Goal: Task Accomplishment & Management: Use online tool/utility

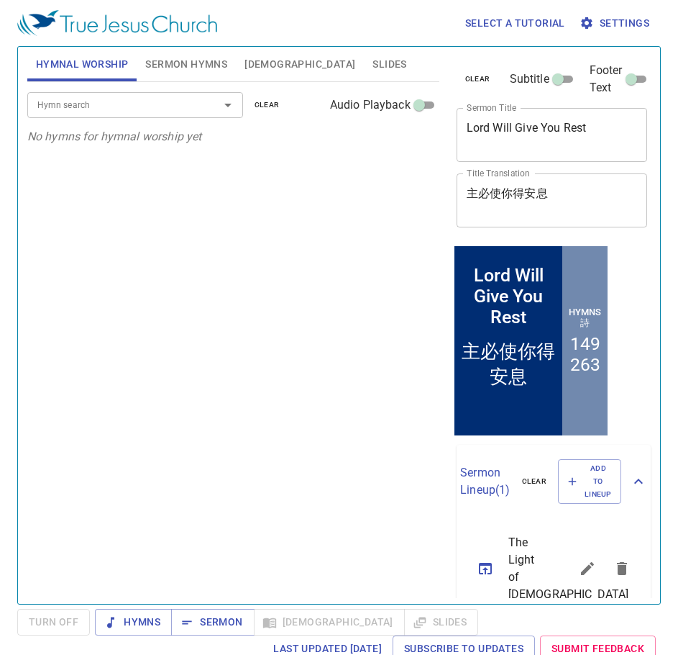
click at [110, 111] on input "Hymn search" at bounding box center [114, 104] width 165 height 17
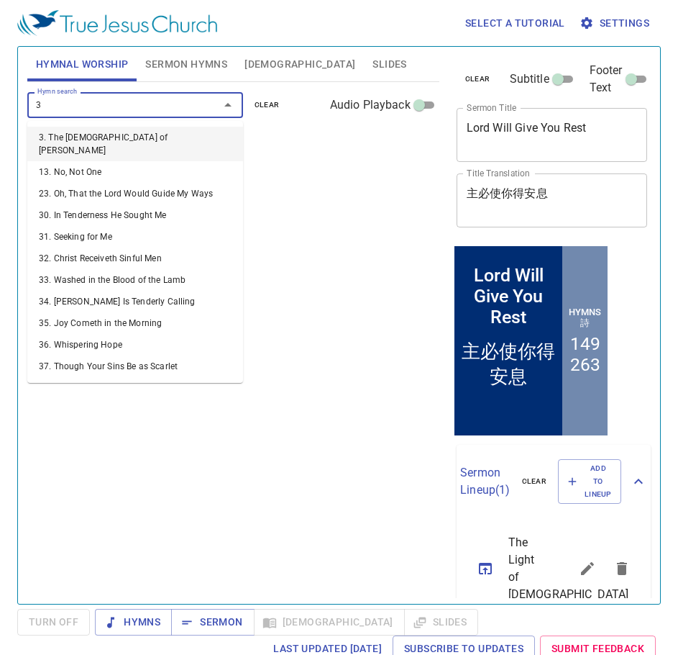
type input "38"
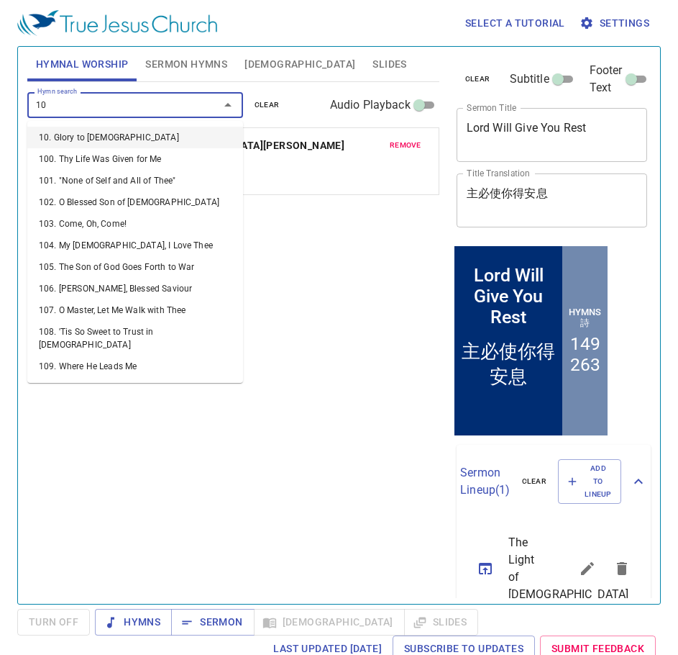
type input "104"
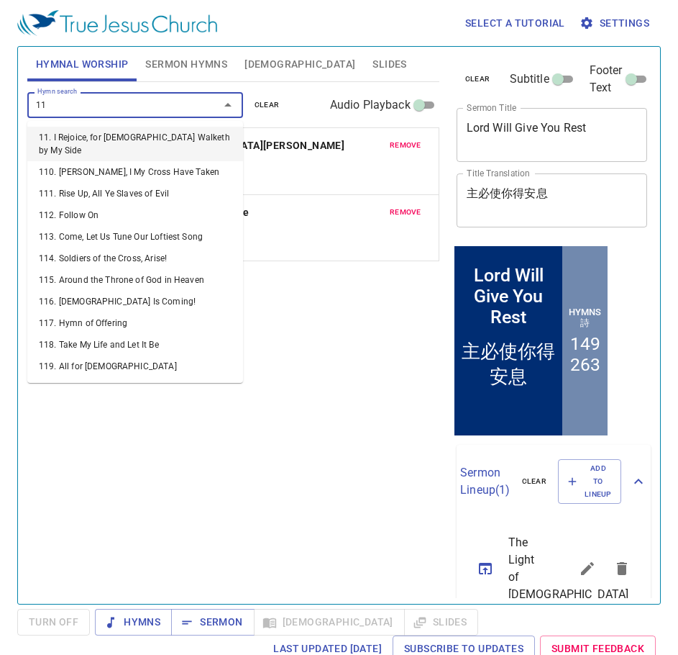
type input "118"
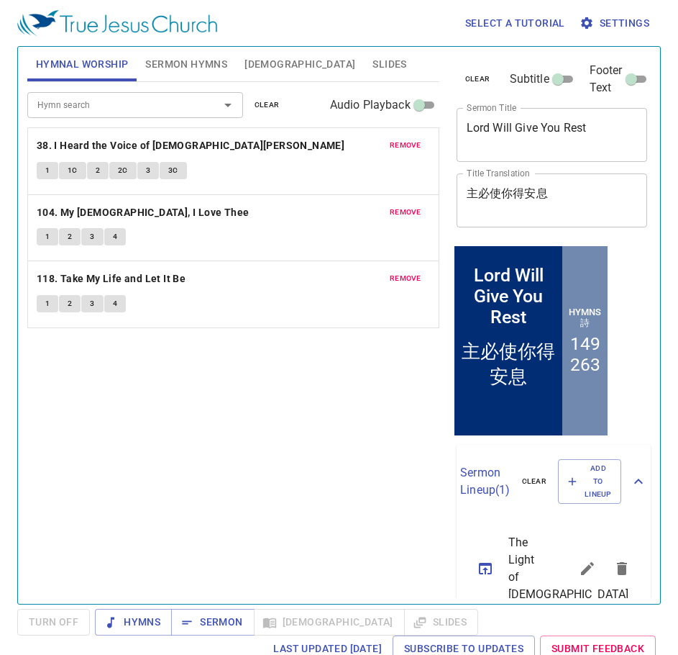
click at [534, 134] on textarea "Lord Will Give You Rest" at bounding box center [552, 134] width 171 height 27
paste textarea "Prayer session"
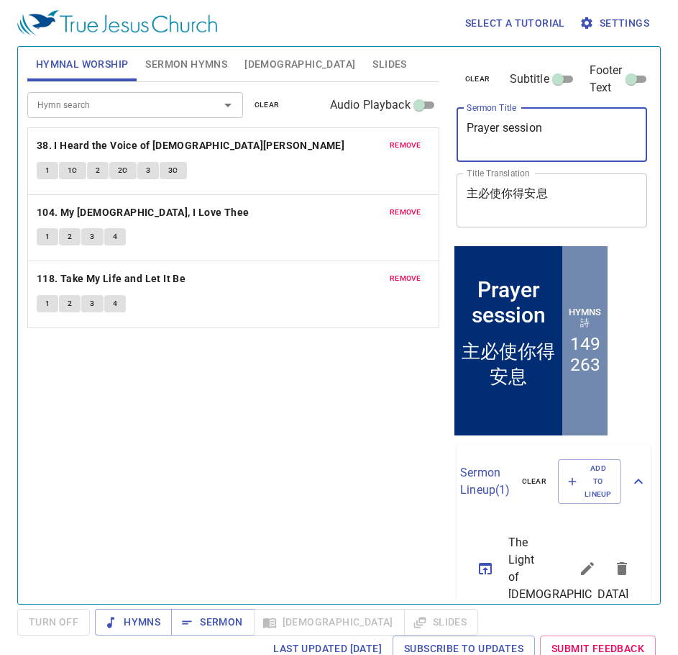
type textarea "Prayer session"
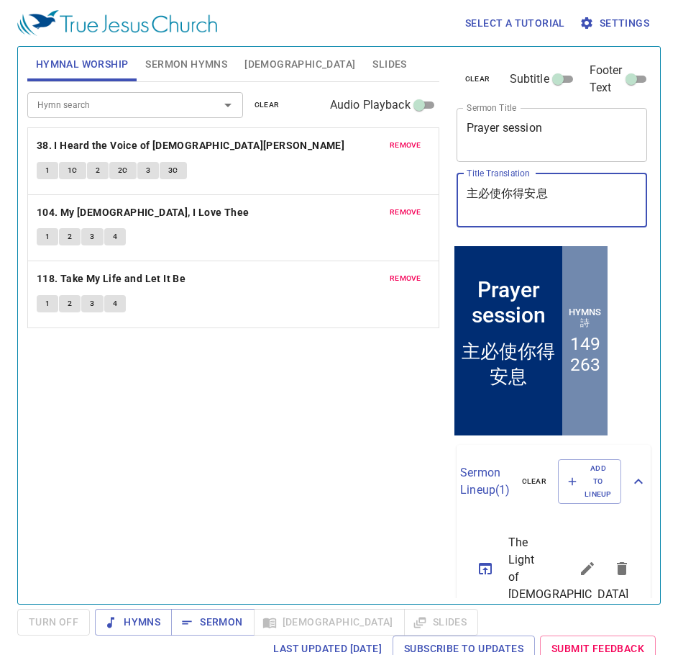
click at [486, 194] on textarea "主必使你得安息" at bounding box center [552, 199] width 171 height 27
paste textarea "[DEMOGRAPHIC_DATA]"
type textarea "[DEMOGRAPHIC_DATA]"
click at [202, 65] on span "Sermon Hymns" at bounding box center [186, 64] width 82 height 18
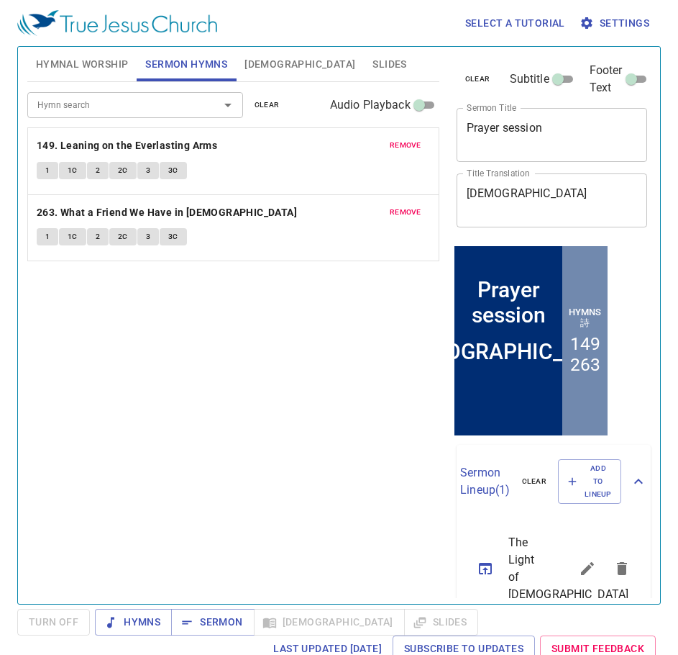
click at [137, 105] on input "Hymn search" at bounding box center [114, 104] width 165 height 17
click at [412, 146] on span "remove" at bounding box center [406, 145] width 32 height 13
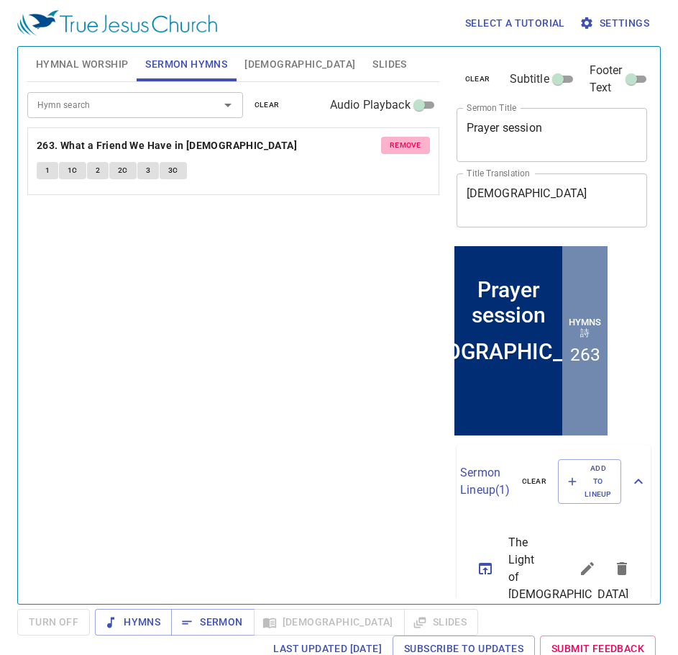
click at [412, 146] on span "remove" at bounding box center [406, 145] width 32 height 13
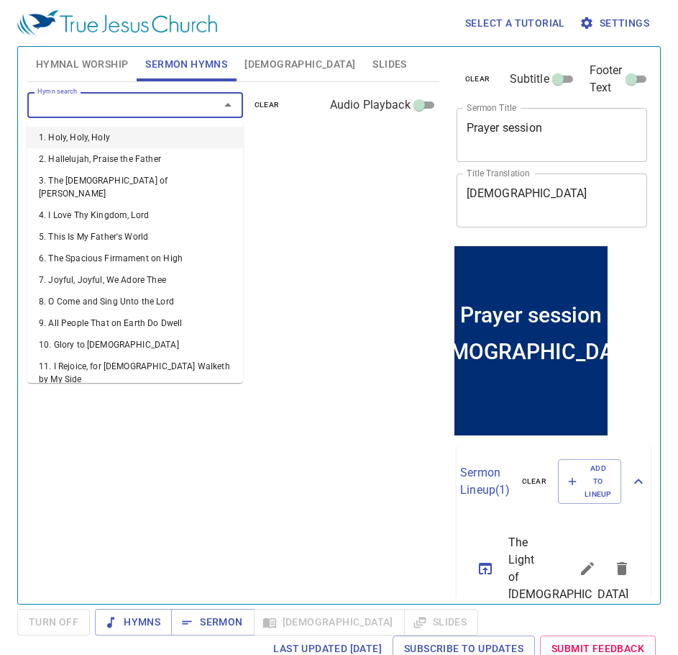
click at [145, 111] on input "Hymn search" at bounding box center [114, 104] width 165 height 17
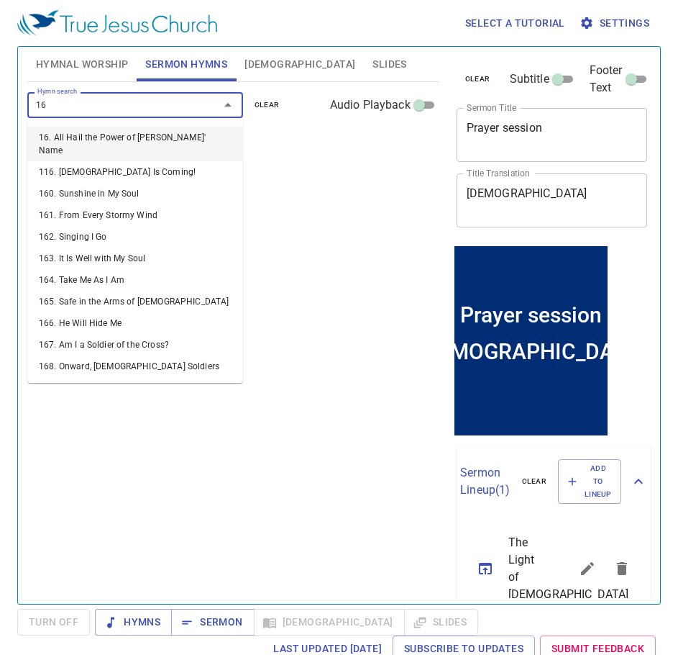
type input "168"
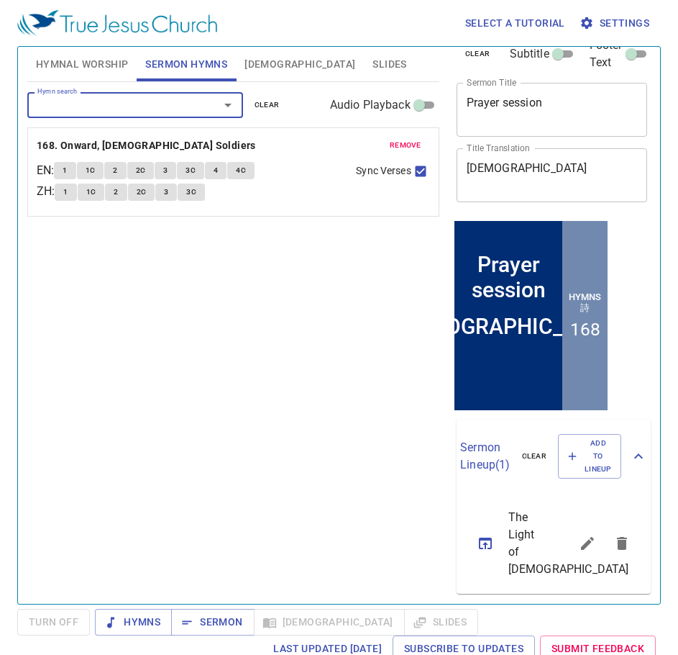
scroll to position [45, 0]
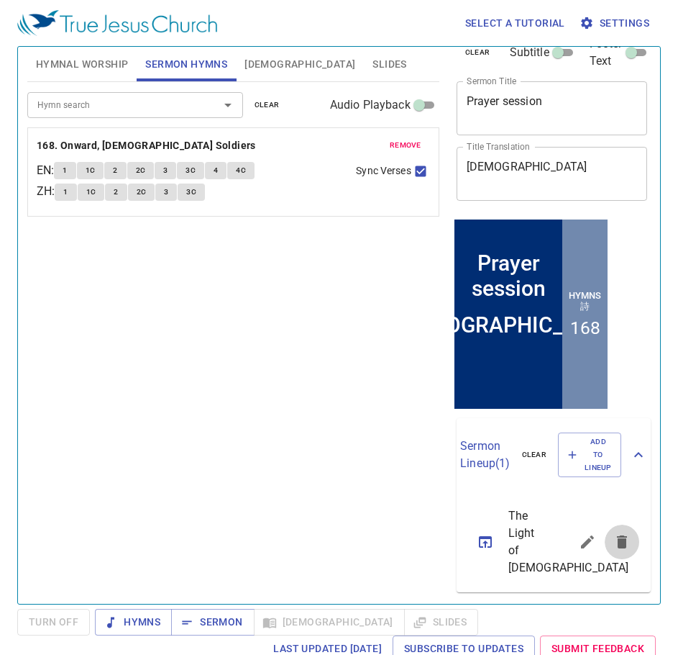
click at [617, 535] on icon "sermon lineup list" at bounding box center [622, 541] width 10 height 13
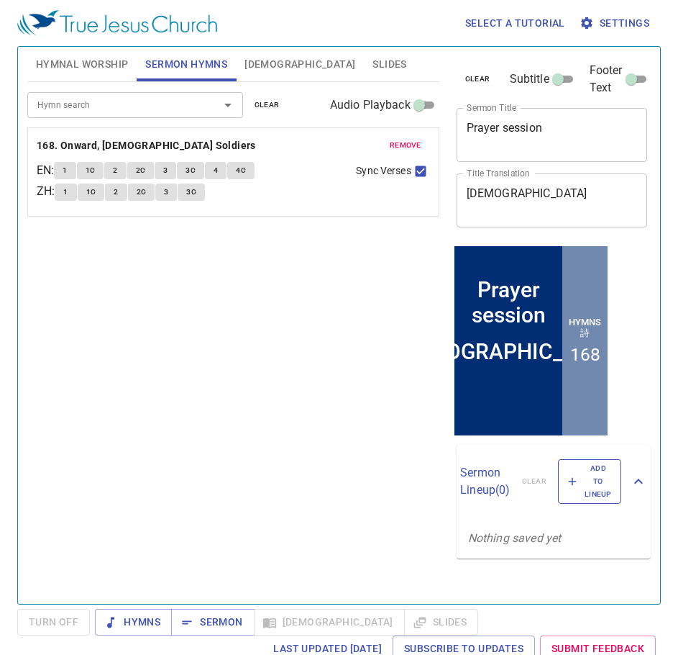
click at [573, 488] on icon "button" at bounding box center [572, 481] width 13 height 13
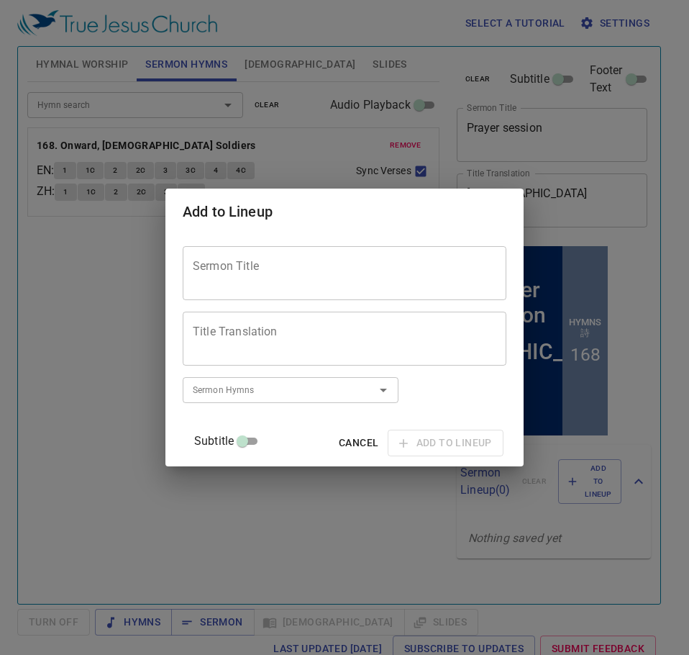
click at [286, 263] on textarea "Sermon Title" at bounding box center [345, 273] width 304 height 27
paste textarea "The crown of the wise is their riches"
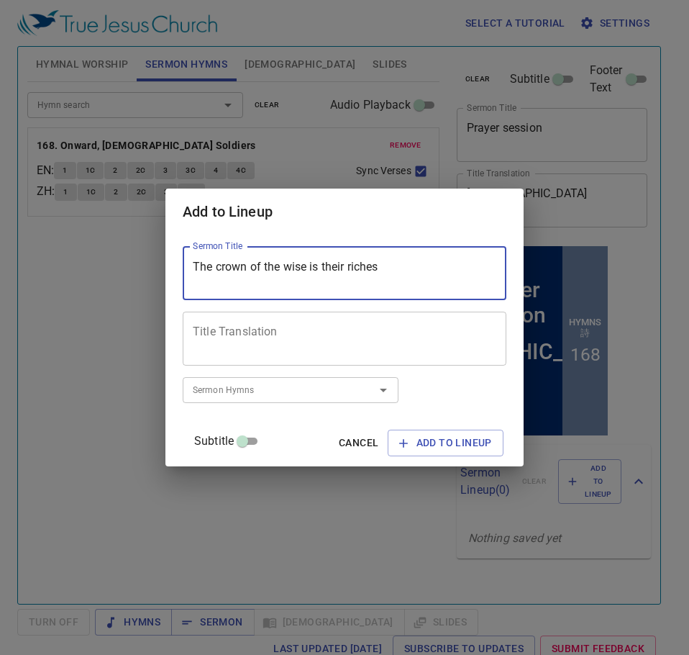
type textarea "The crown of the wise is their riches"
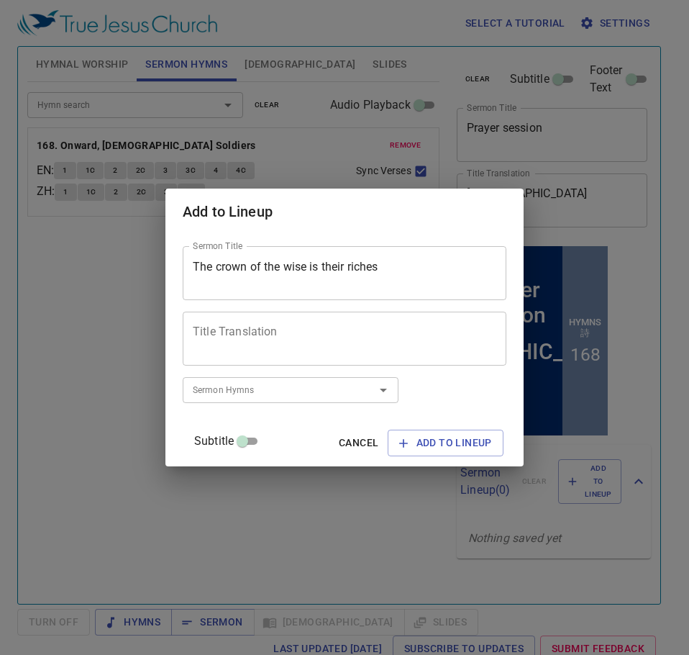
click at [300, 335] on textarea "Title Translation" at bounding box center [345, 338] width 304 height 27
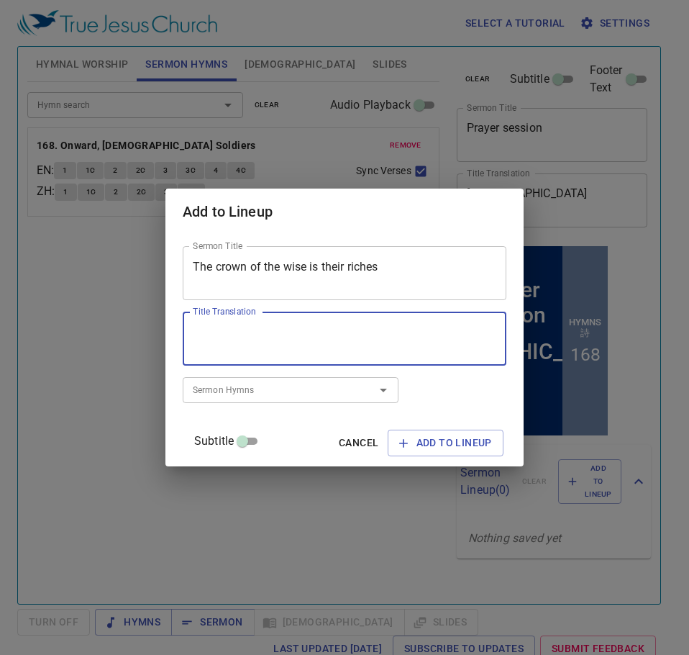
paste textarea "智慧人的冠冕是財富"
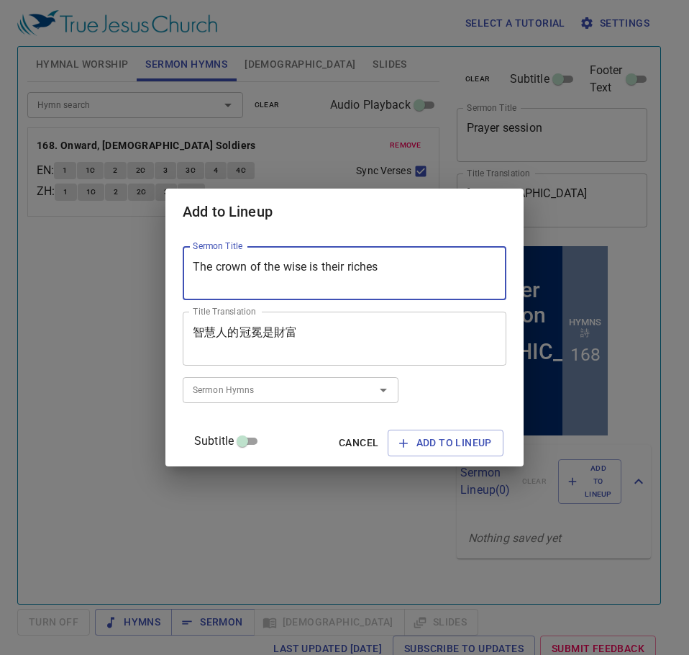
click at [234, 268] on textarea "The crown of the wise is their riches" at bounding box center [345, 273] width 304 height 27
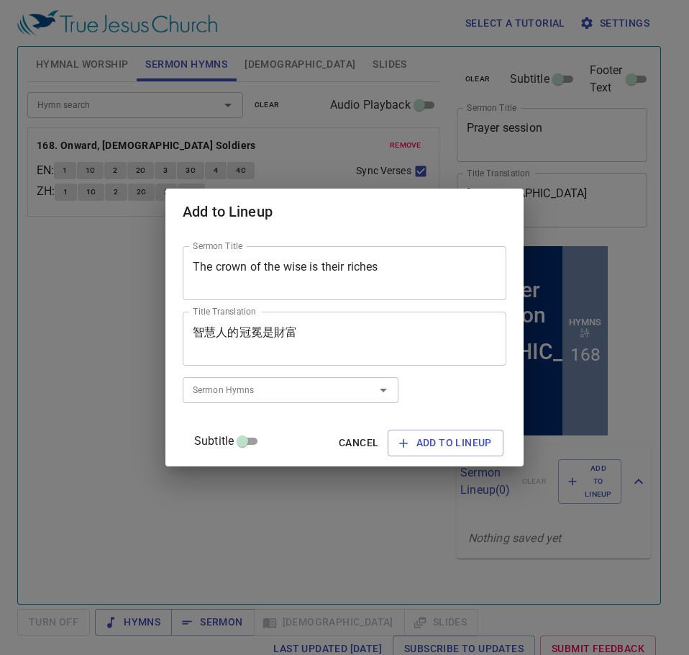
click at [223, 321] on div "智慧人的冠冕是財富 Title Translation" at bounding box center [345, 339] width 324 height 54
click at [214, 332] on textarea "智慧人的冠冕是財富" at bounding box center [345, 338] width 304 height 27
type textarea "智慧人的冠冕是財富"
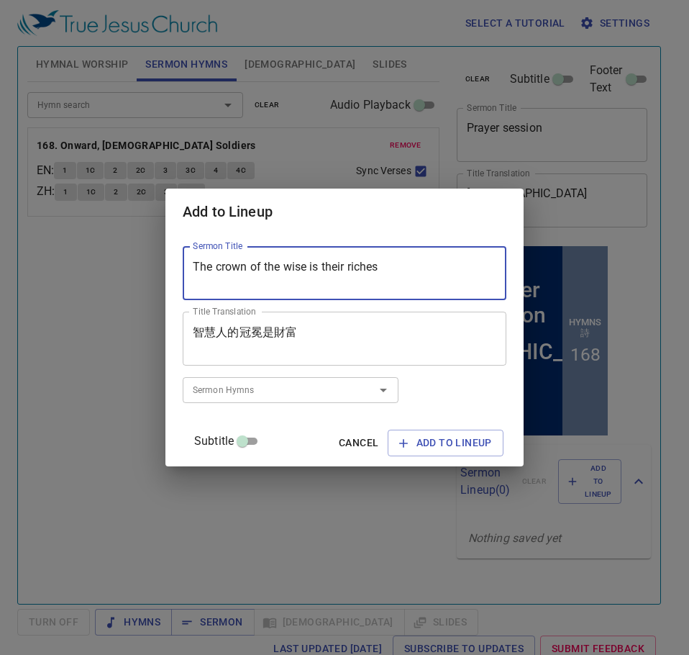
click at [235, 272] on textarea "The crown of the wise is their riches" at bounding box center [345, 273] width 304 height 27
click at [304, 268] on textarea "The Crown of the wise is their riches" at bounding box center [345, 273] width 304 height 27
click at [370, 268] on textarea "The Crown of the Wise is their riches" at bounding box center [345, 273] width 304 height 27
type textarea "The Crown of the Wise is their Riches"
click at [275, 393] on input "Sermon Hymns" at bounding box center [269, 389] width 165 height 17
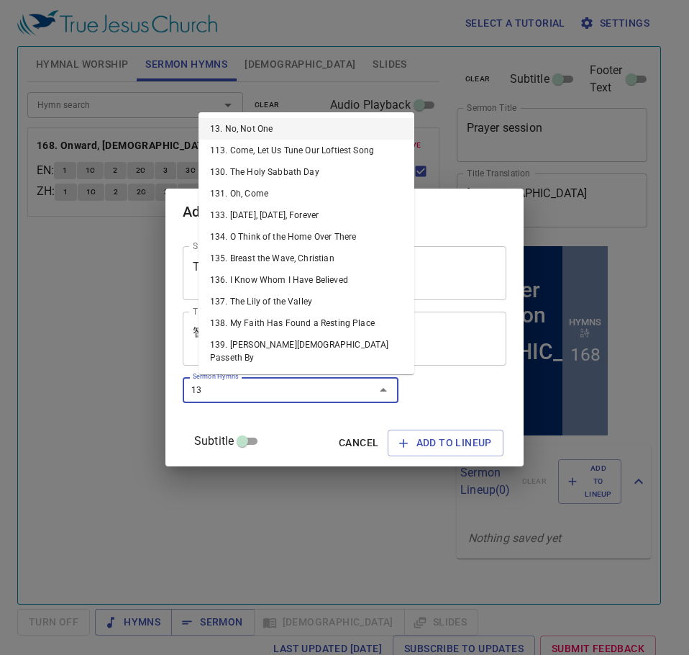
type input "130"
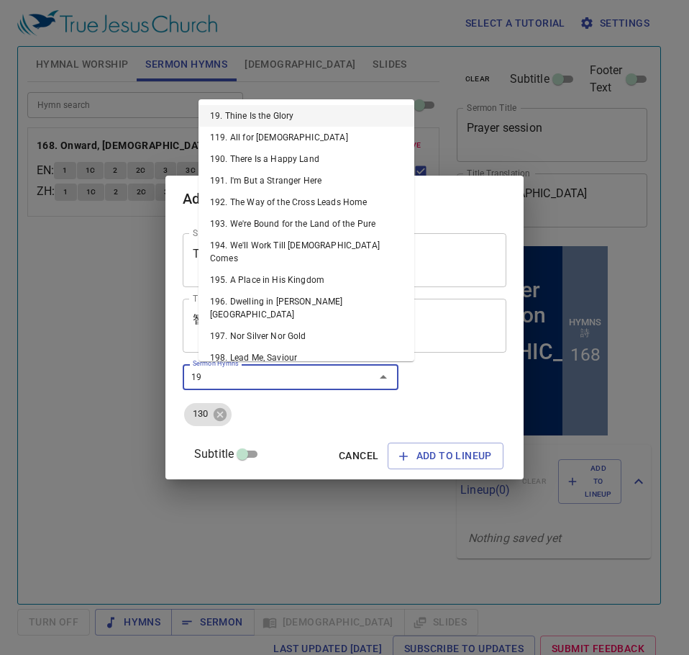
type input "197"
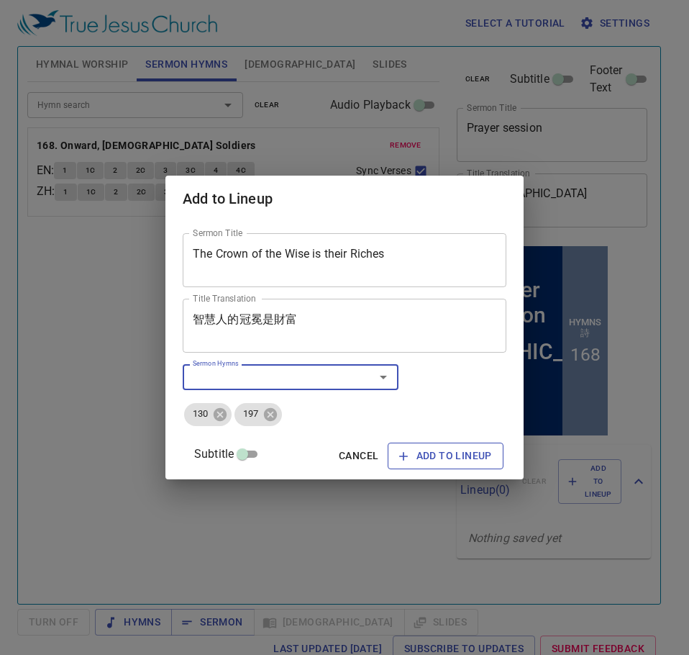
click at [438, 446] on button "Add to Lineup" at bounding box center [446, 455] width 116 height 27
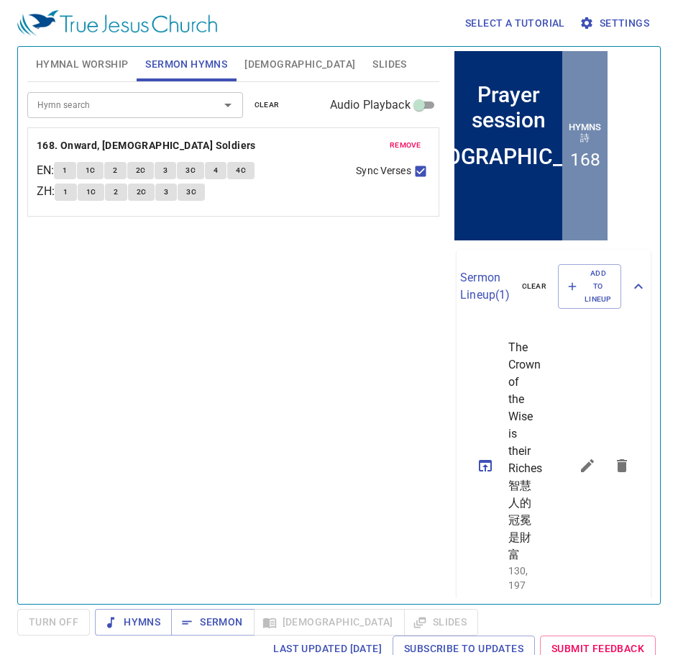
scroll to position [216, 0]
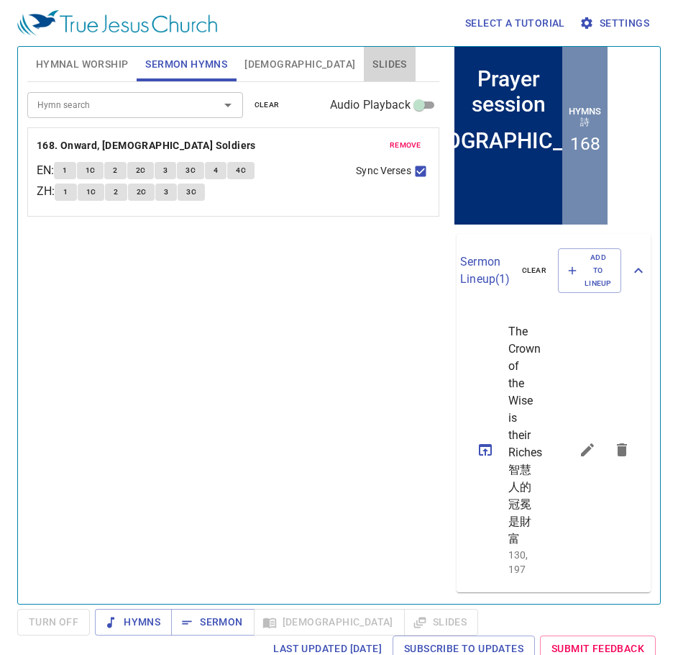
click at [373, 65] on span "Slides" at bounding box center [390, 64] width 34 height 18
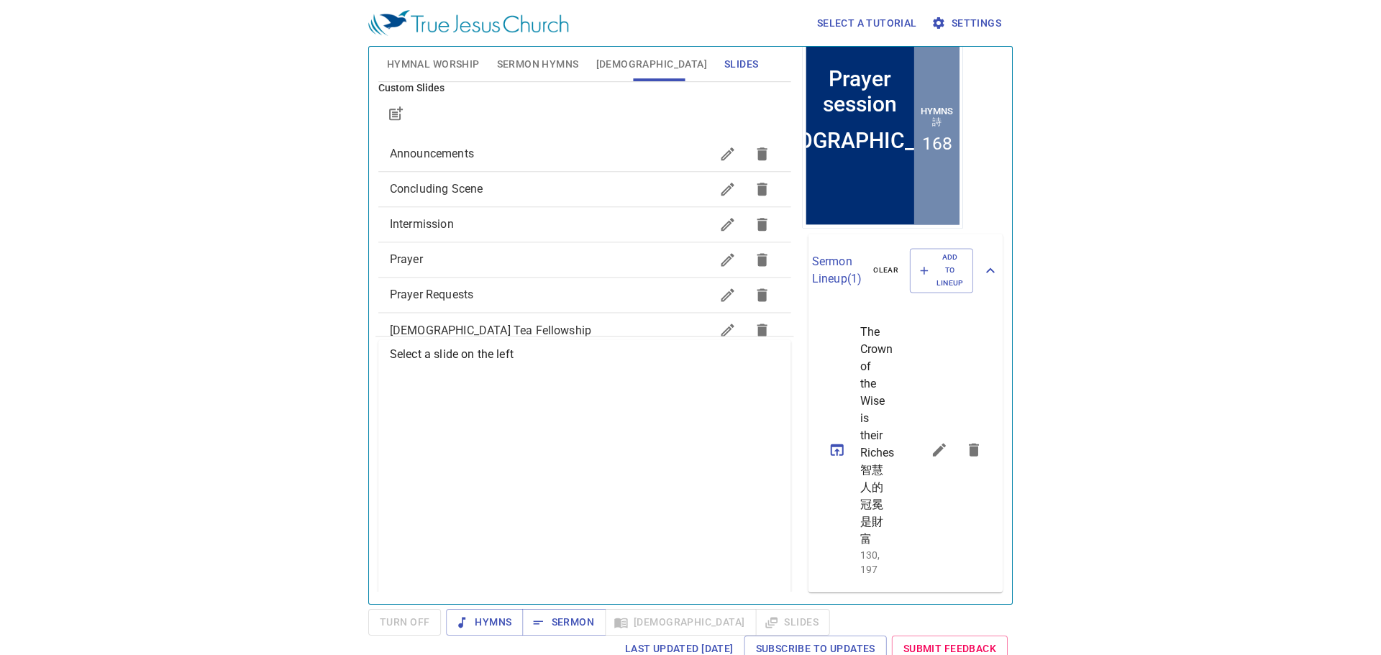
scroll to position [144, 0]
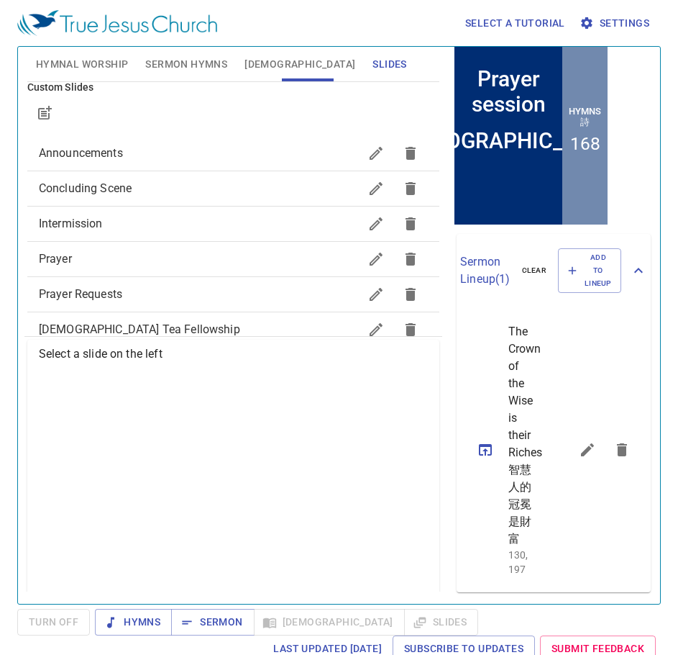
click at [122, 263] on span "Prayer" at bounding box center [199, 258] width 320 height 17
click at [382, 574] on span "Project" at bounding box center [399, 571] width 47 height 18
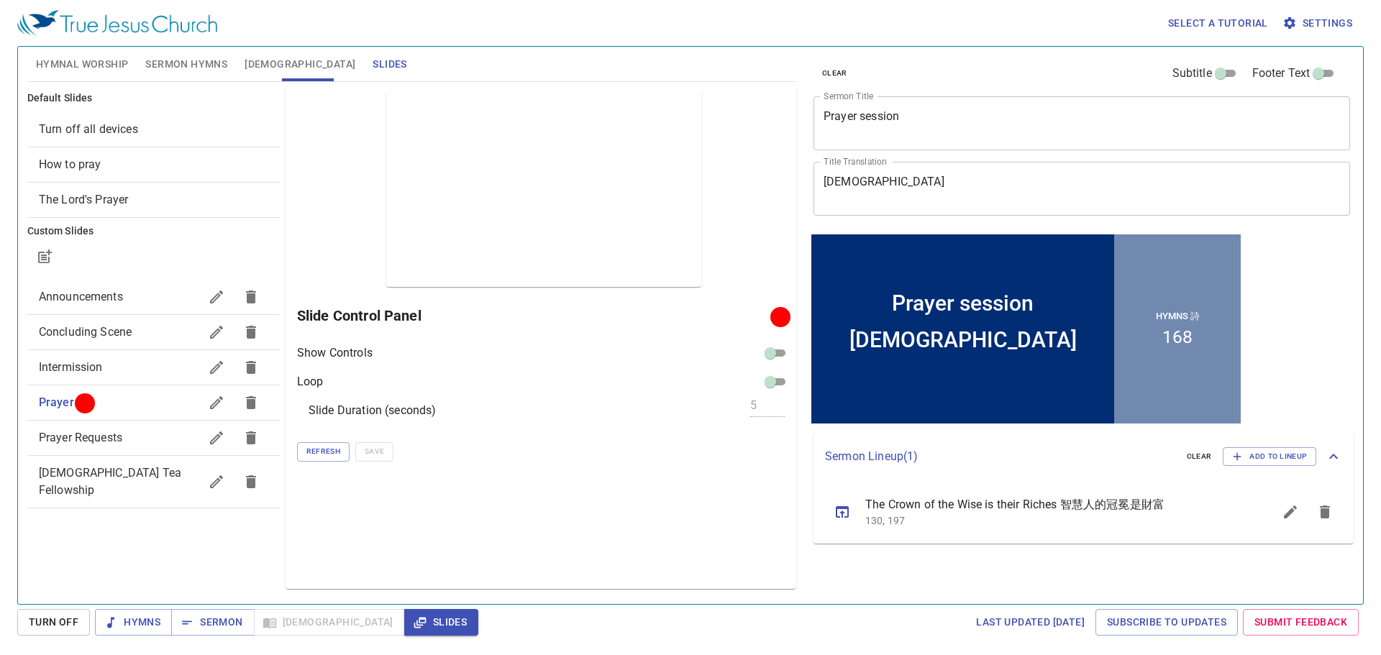
scroll to position [0, 0]
click at [133, 622] on span "Hymns" at bounding box center [133, 623] width 54 height 18
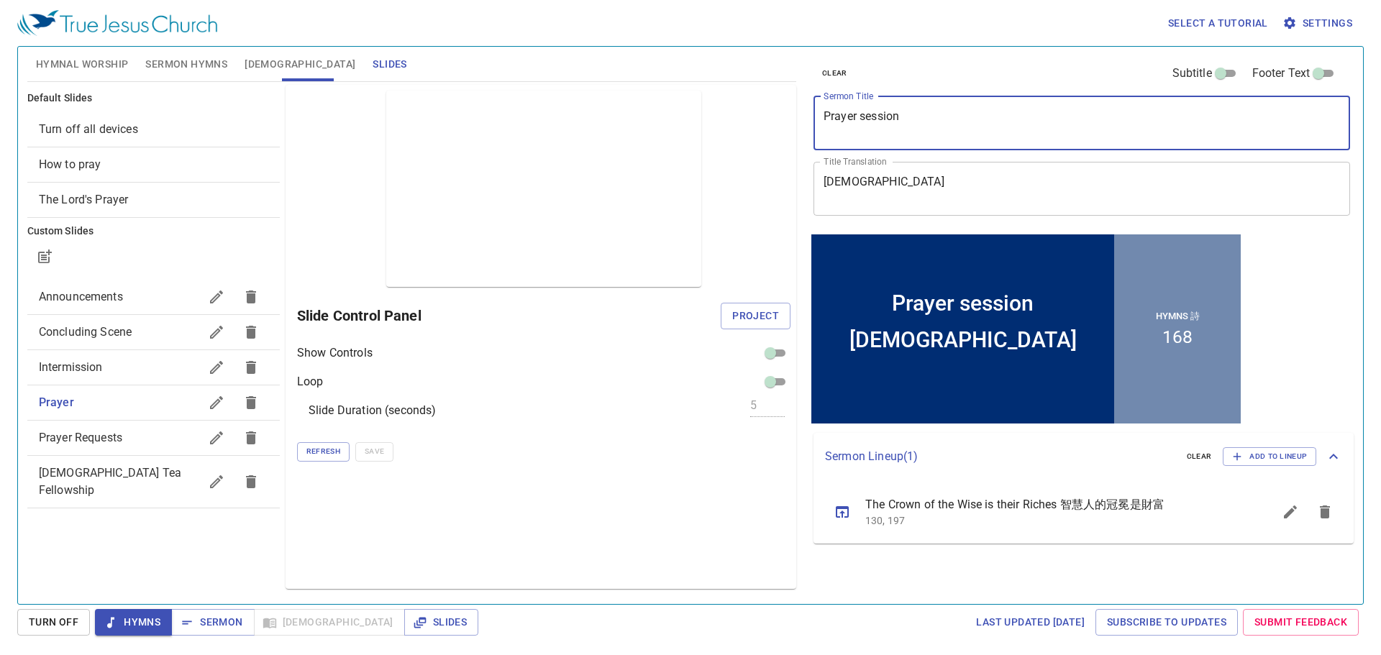
click at [861, 119] on textarea "Prayer session" at bounding box center [1082, 122] width 517 height 27
type textarea "Prayer Session"
click at [106, 69] on span "Hymnal Worship" at bounding box center [82, 64] width 93 height 18
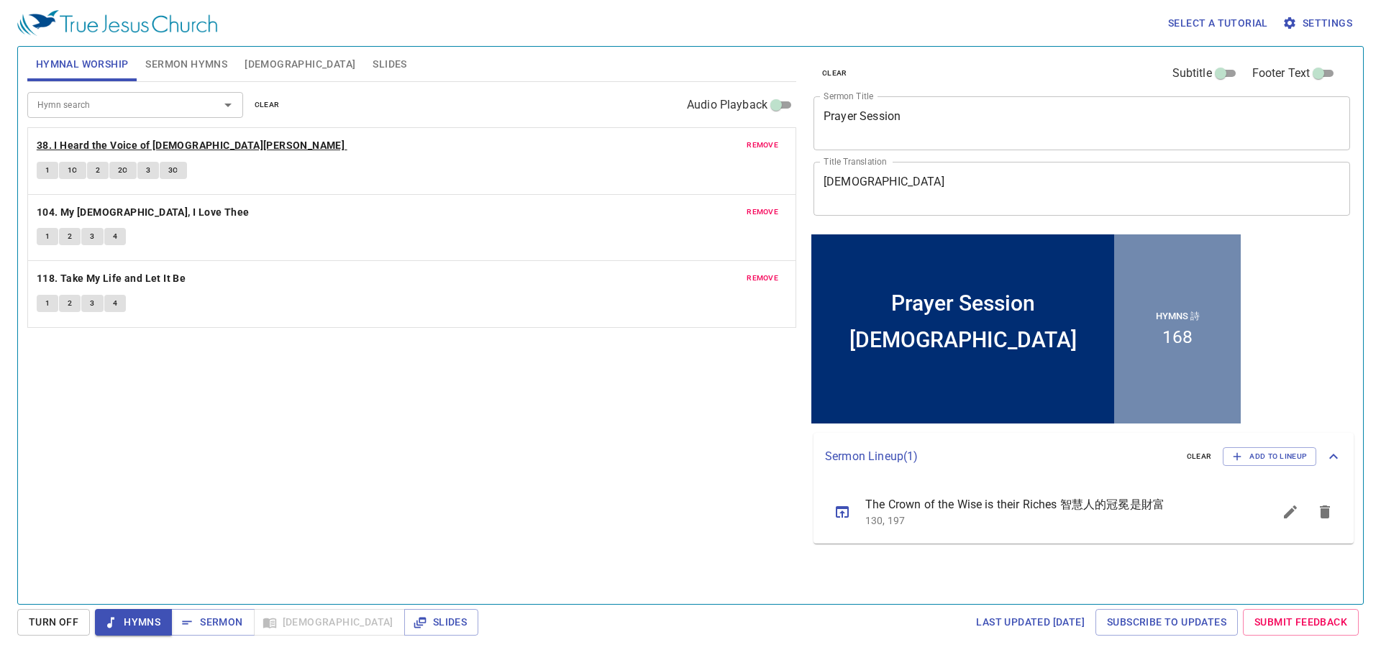
click at [96, 140] on b "38. I Heard the Voice of Jesus Say" at bounding box center [191, 146] width 308 height 18
click at [44, 171] on button "1" at bounding box center [48, 170] width 22 height 17
click at [143, 216] on b "104. My Jesus, I Love Thee" at bounding box center [143, 213] width 213 height 18
click at [768, 141] on span "remove" at bounding box center [763, 145] width 32 height 13
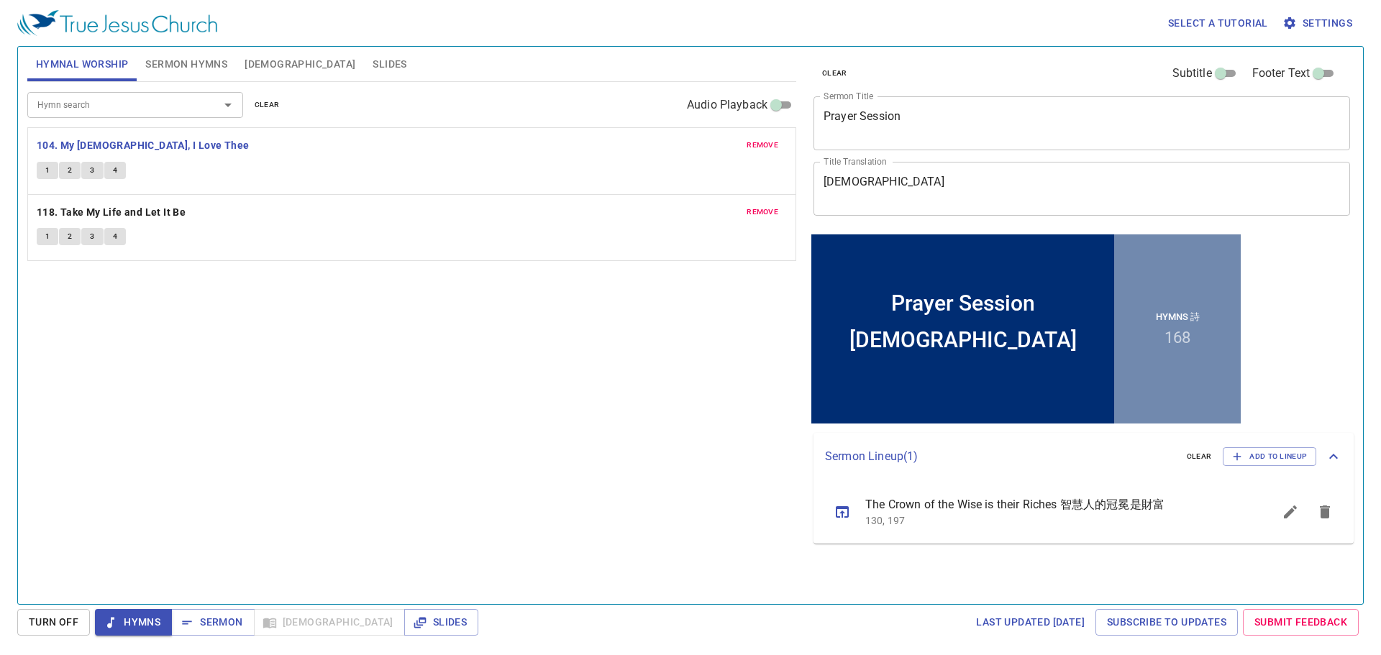
click at [54, 173] on button "1" at bounding box center [48, 170] width 22 height 17
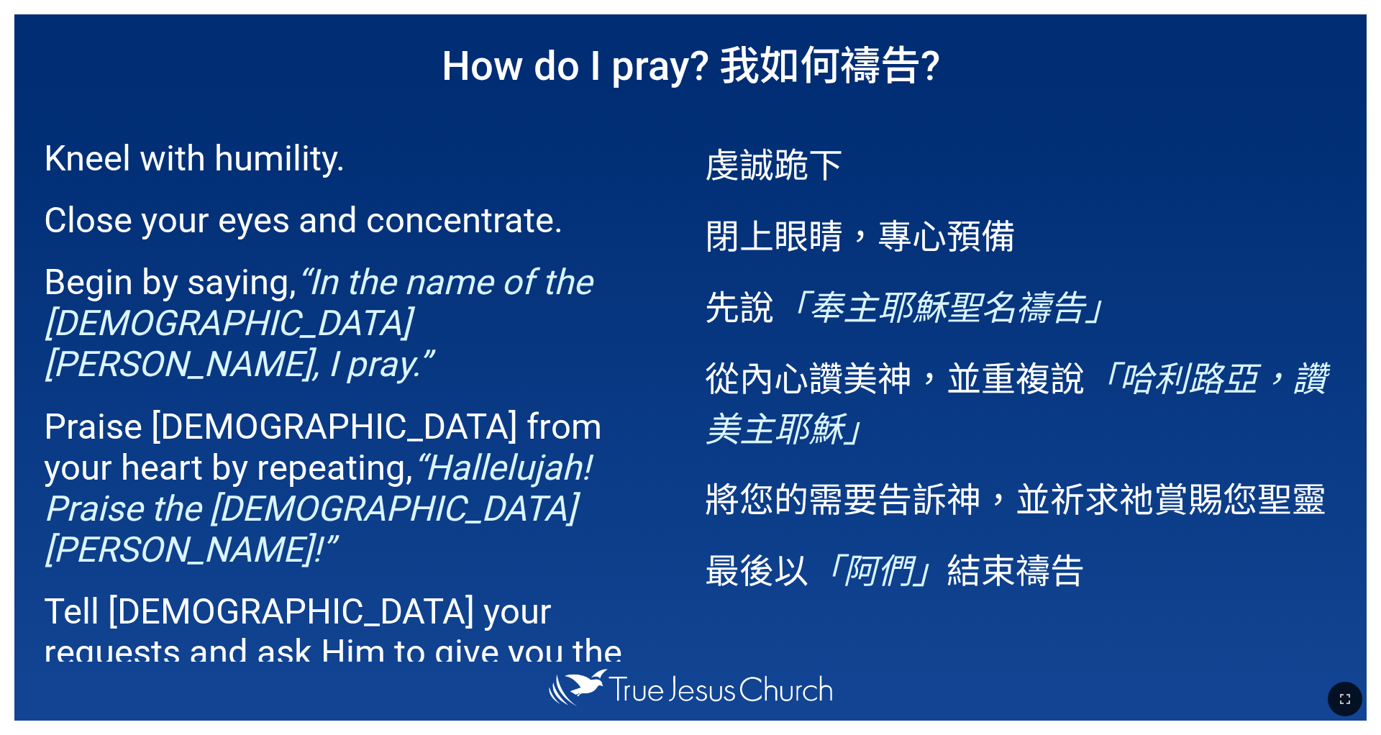
click at [13, 459] on div at bounding box center [690, 699] width 1381 height 71
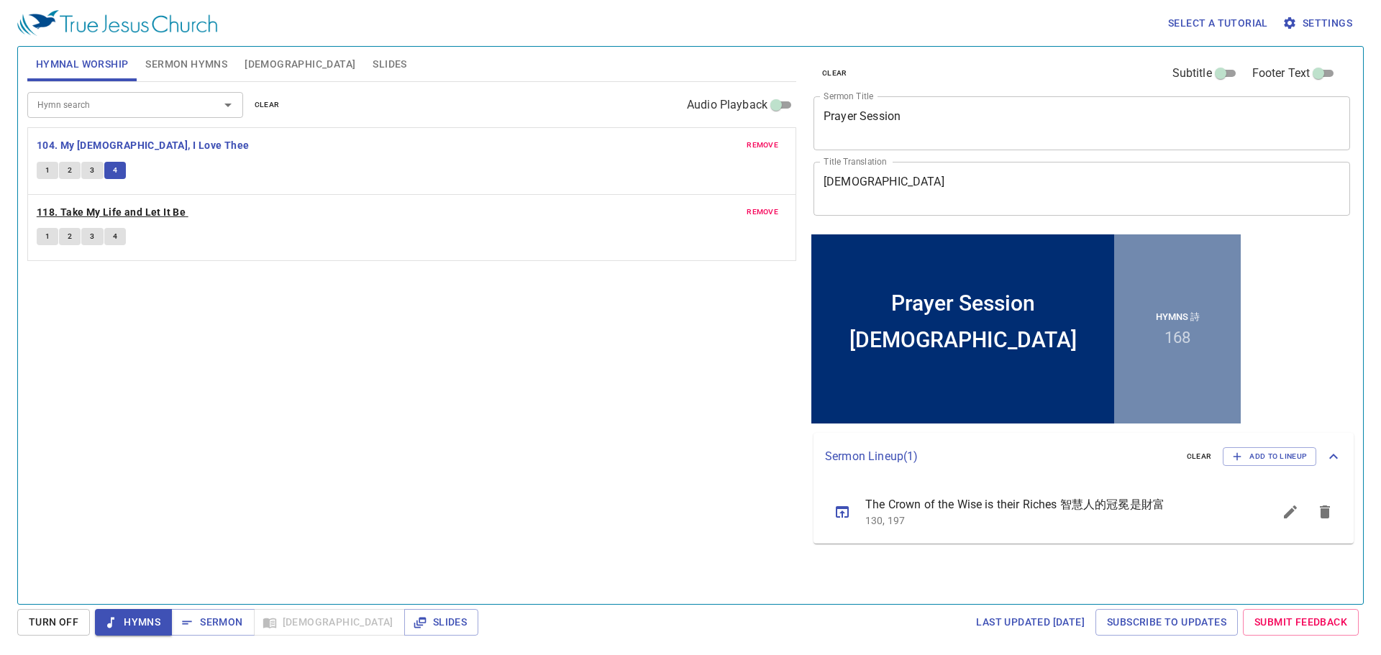
click at [157, 207] on b "118. Take My Life and Let It Be" at bounding box center [111, 213] width 149 height 18
click at [776, 145] on span "remove" at bounding box center [763, 145] width 32 height 13
click at [49, 176] on span "1" at bounding box center [47, 170] width 4 height 13
click at [183, 63] on span "Sermon Hymns" at bounding box center [186, 64] width 82 height 18
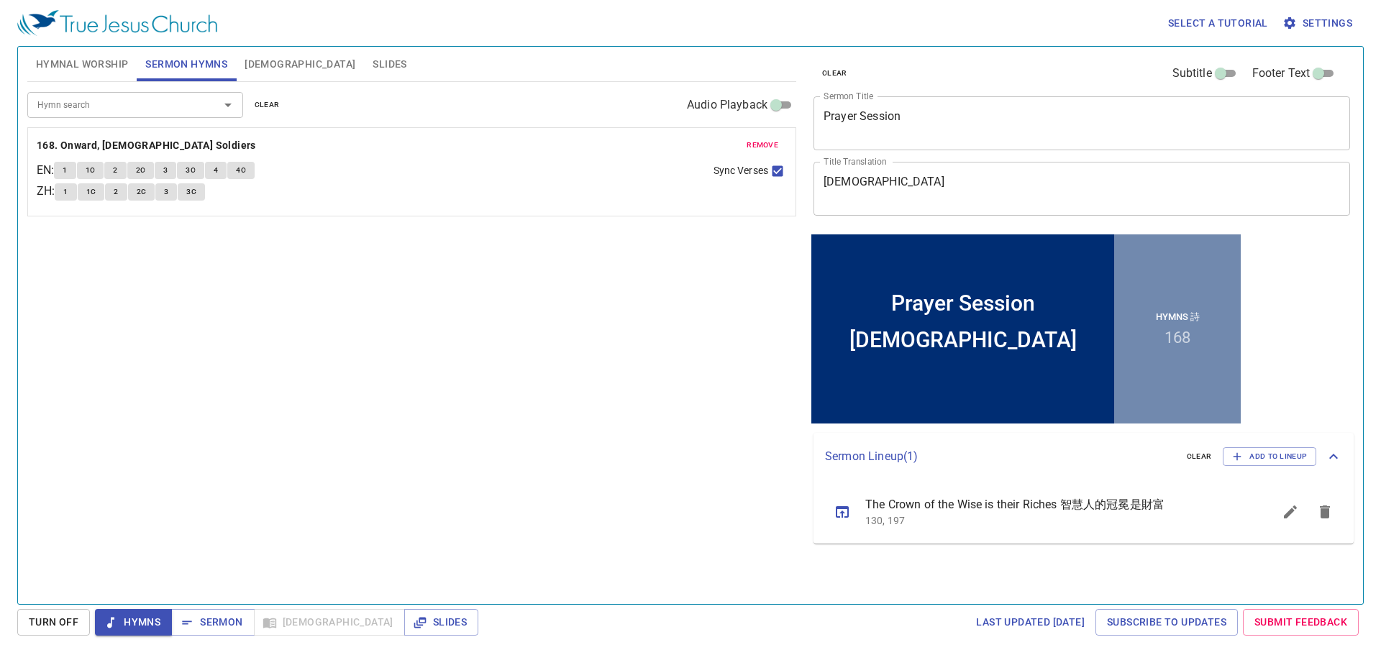
click at [109, 68] on span "Hymnal Worship" at bounding box center [82, 64] width 93 height 18
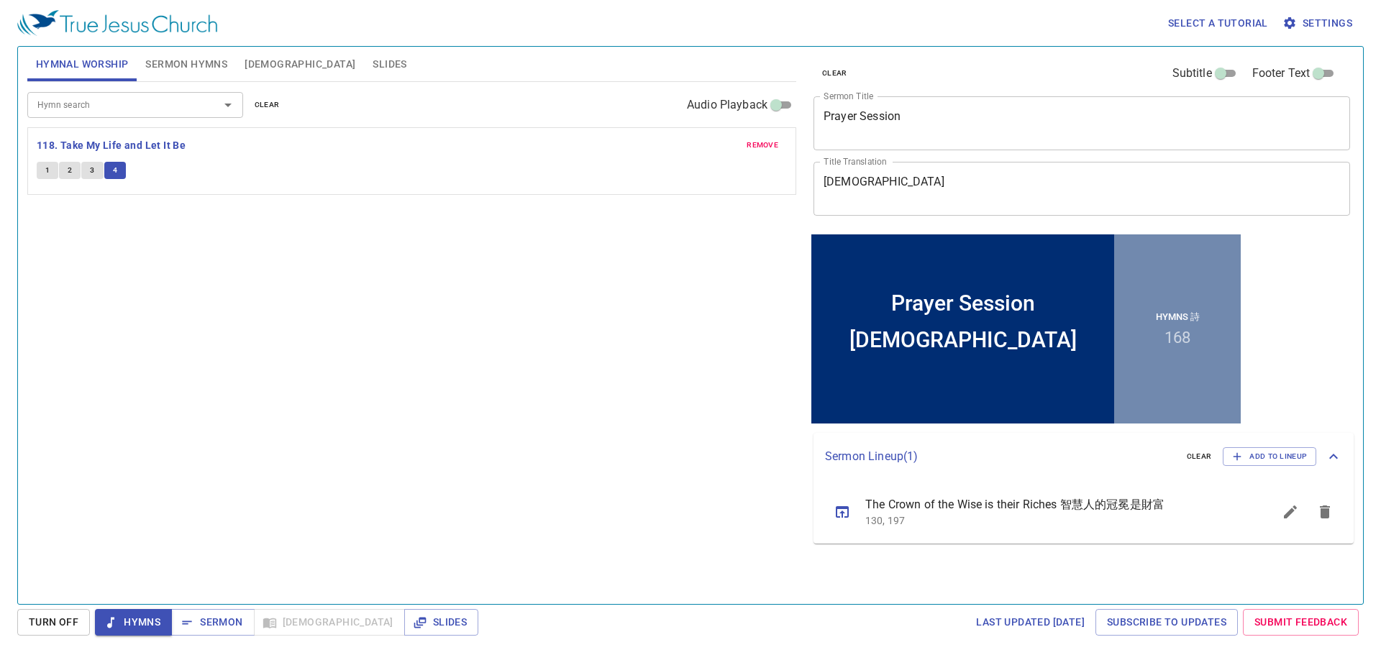
click at [137, 620] on span "Hymns" at bounding box center [133, 623] width 54 height 18
click at [222, 612] on button "Sermon" at bounding box center [212, 622] width 83 height 27
click at [217, 63] on span "Sermon Hymns" at bounding box center [186, 64] width 82 height 18
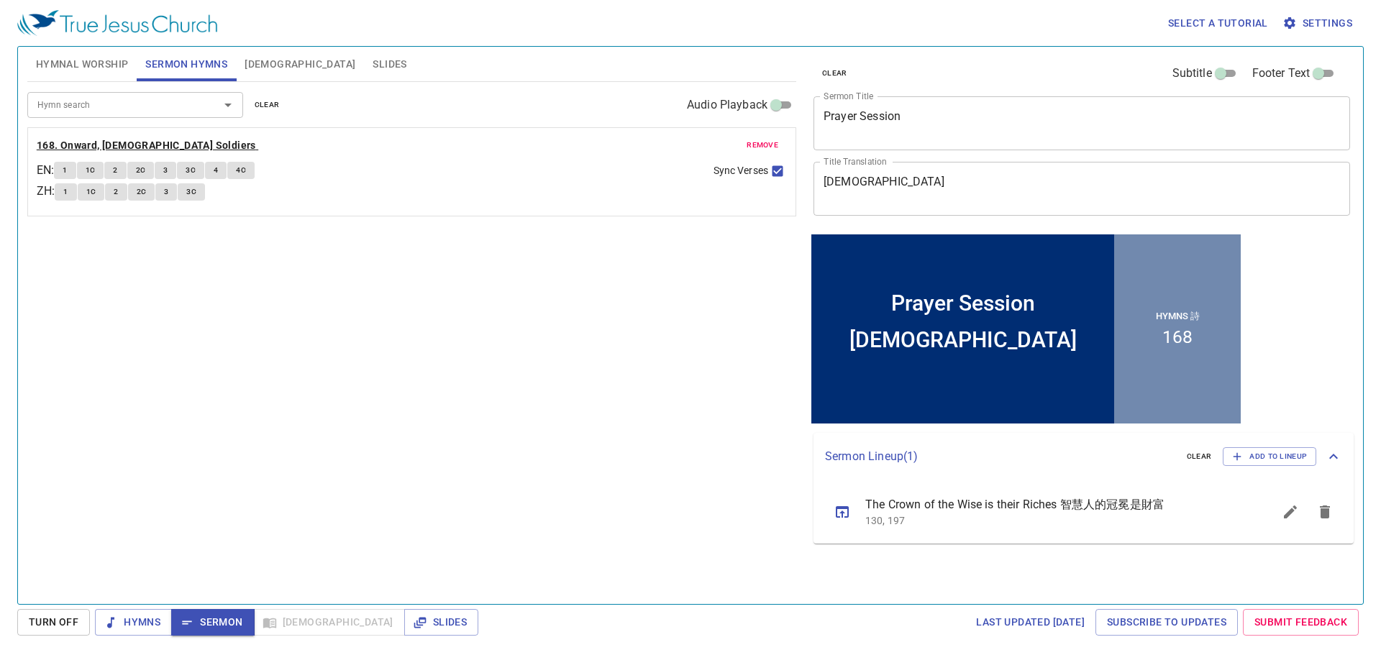
click at [129, 145] on b "168. Onward, [DEMOGRAPHIC_DATA] Soldiers" at bounding box center [146, 146] width 219 height 18
click at [61, 168] on button "1" at bounding box center [65, 170] width 22 height 17
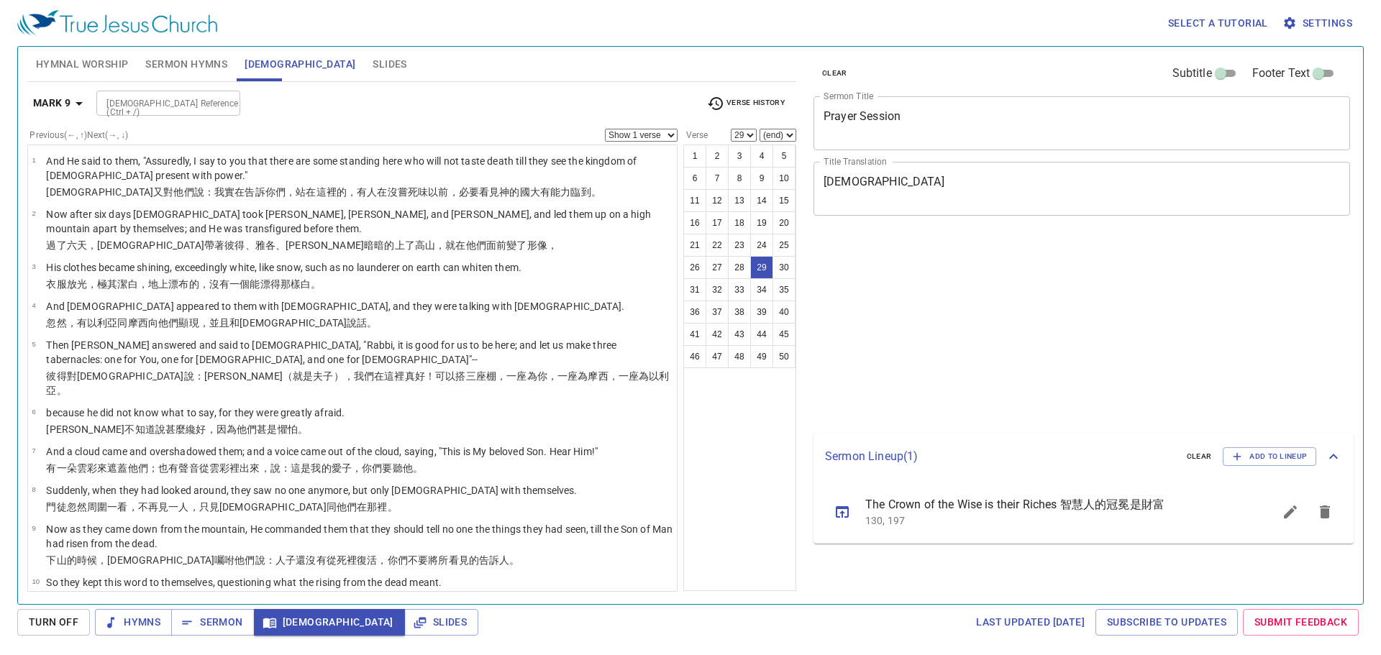
select select "29"
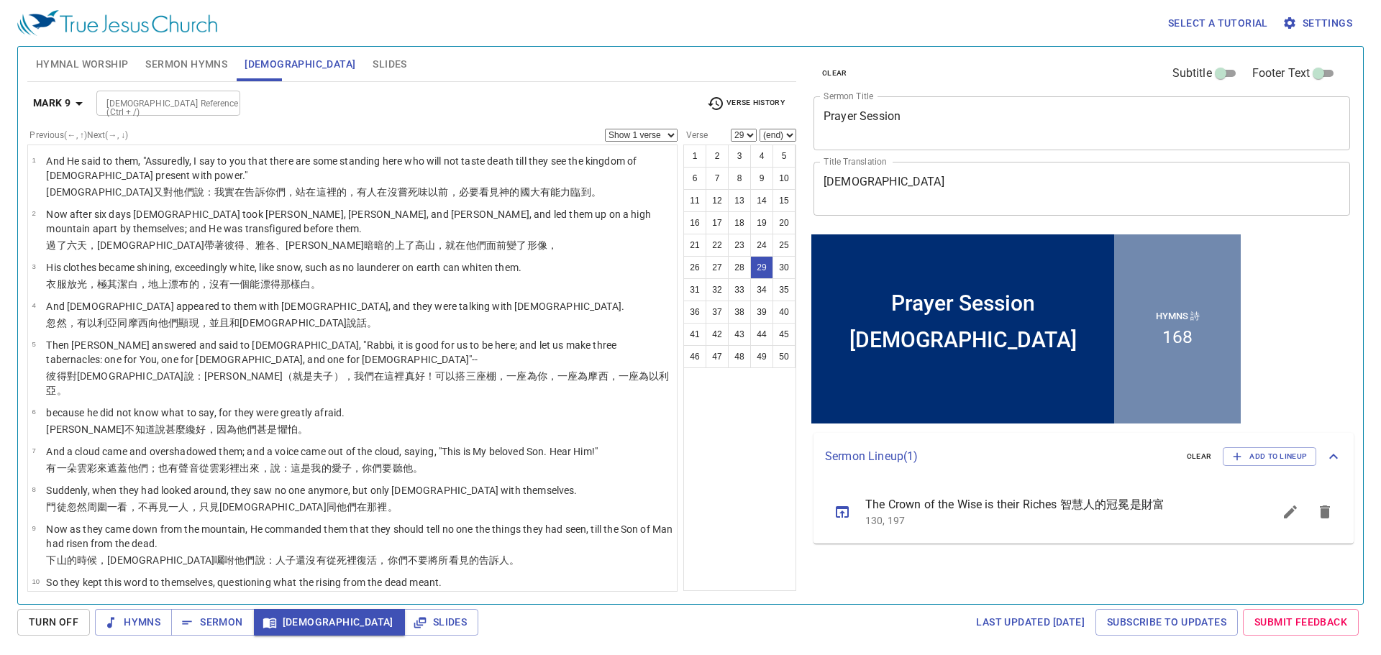
scroll to position [1019, 0]
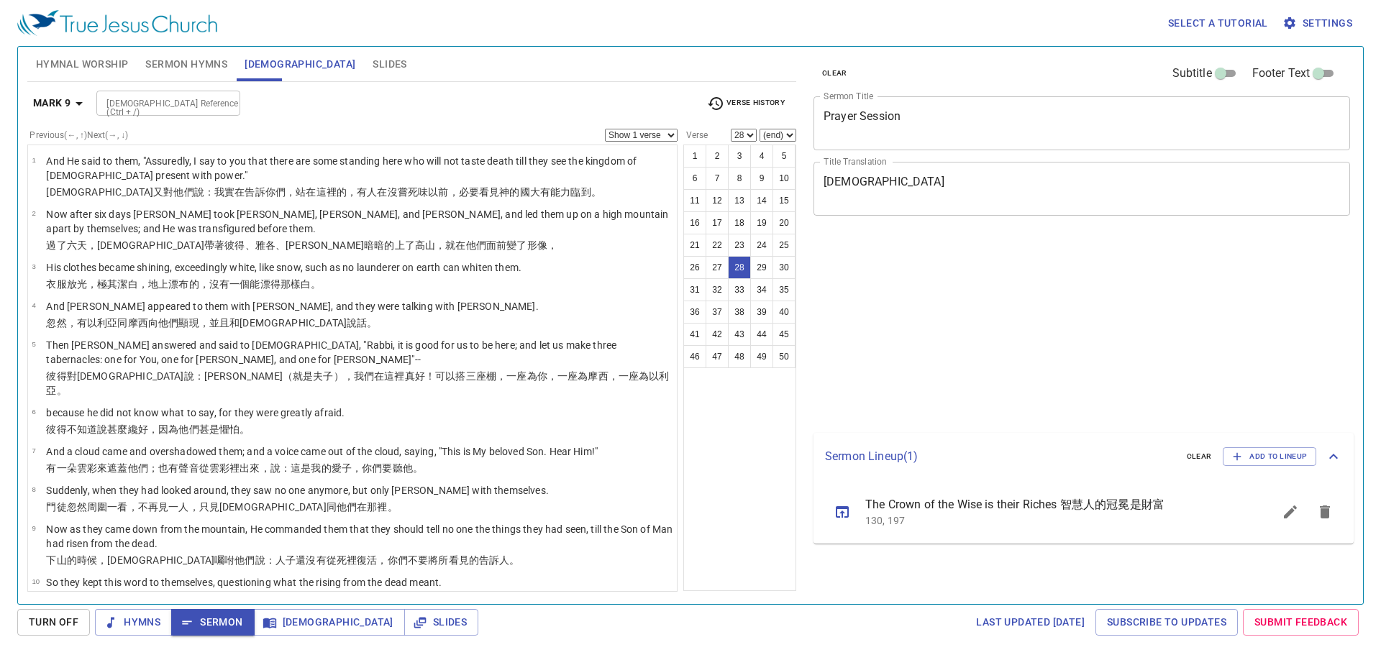
select select "28"
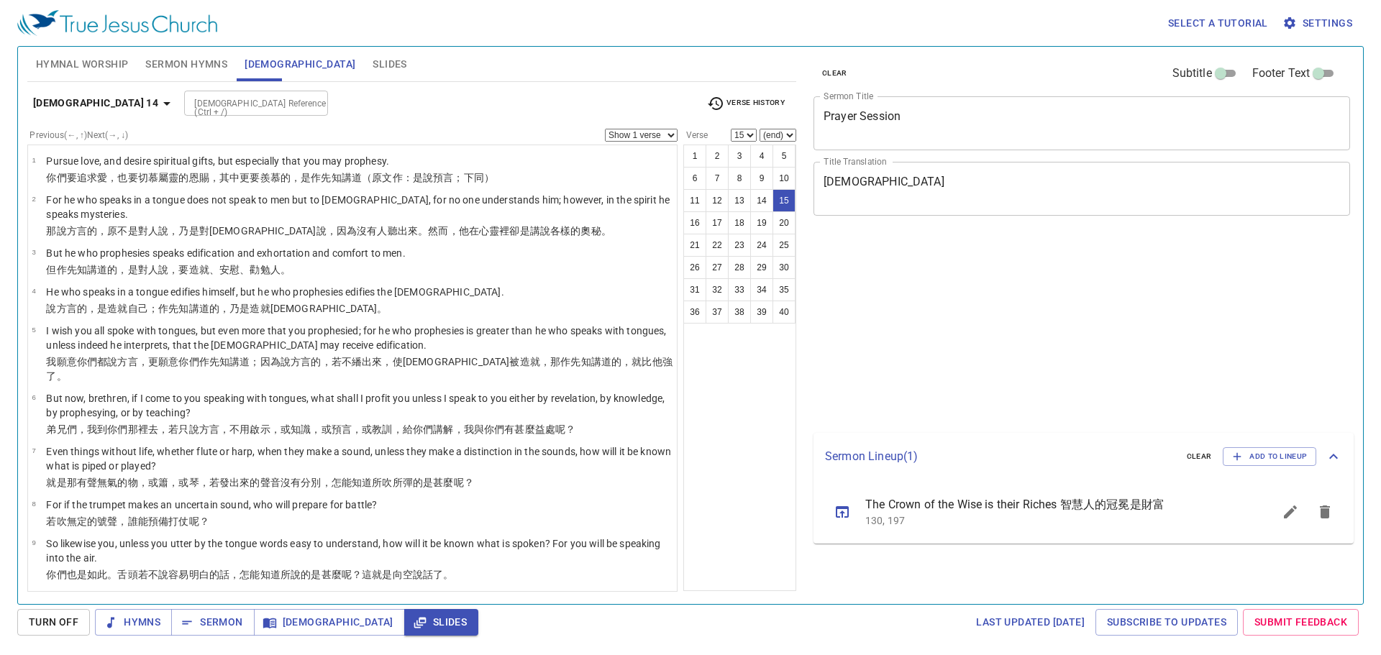
select select "15"
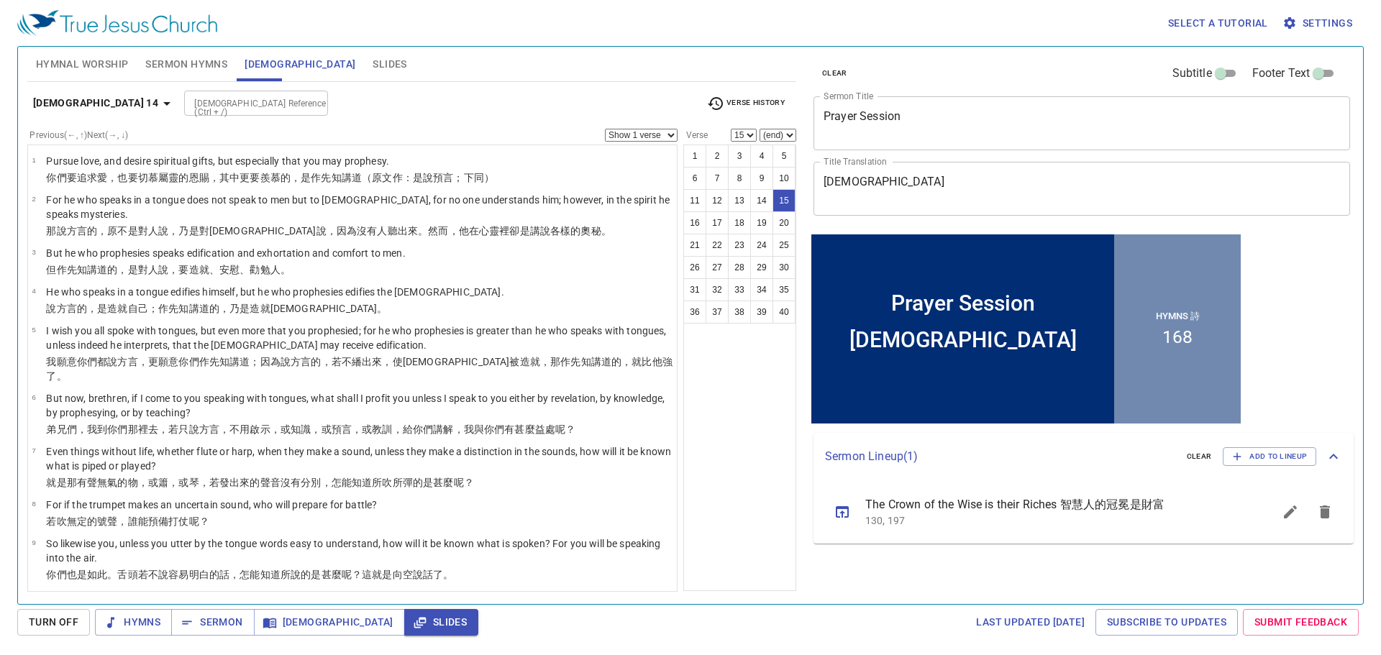
scroll to position [394, 0]
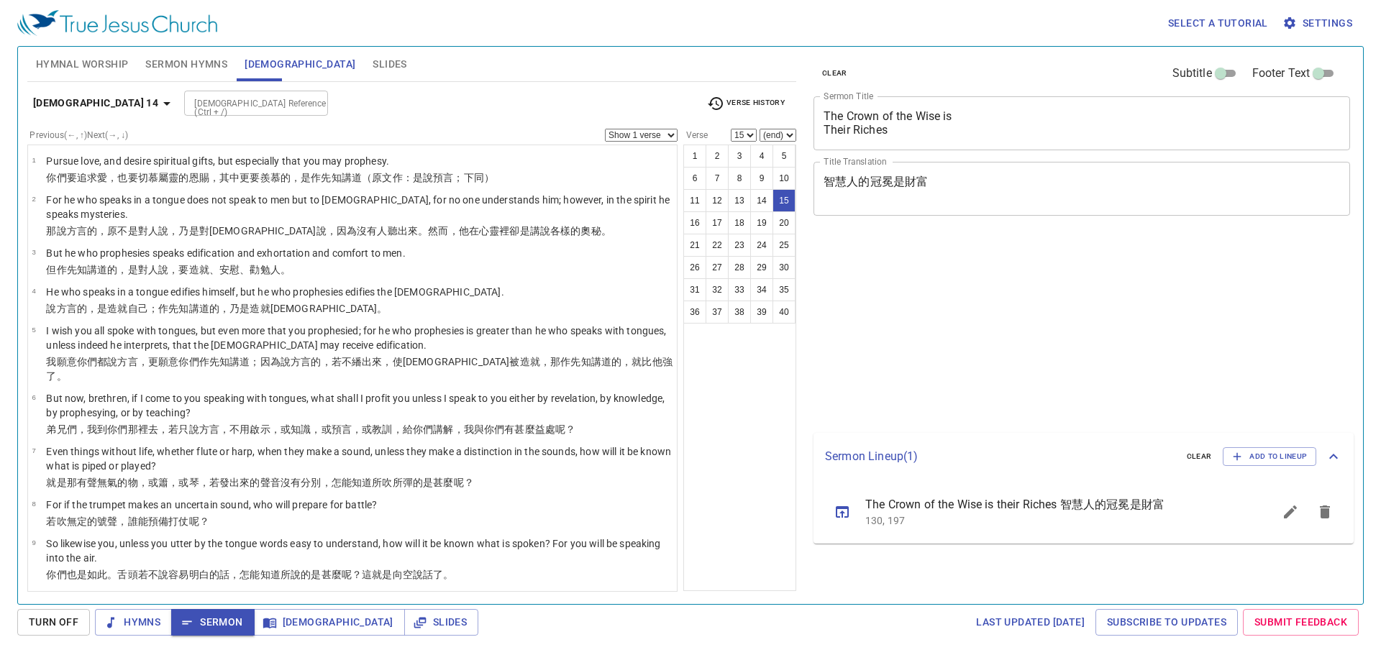
select select "15"
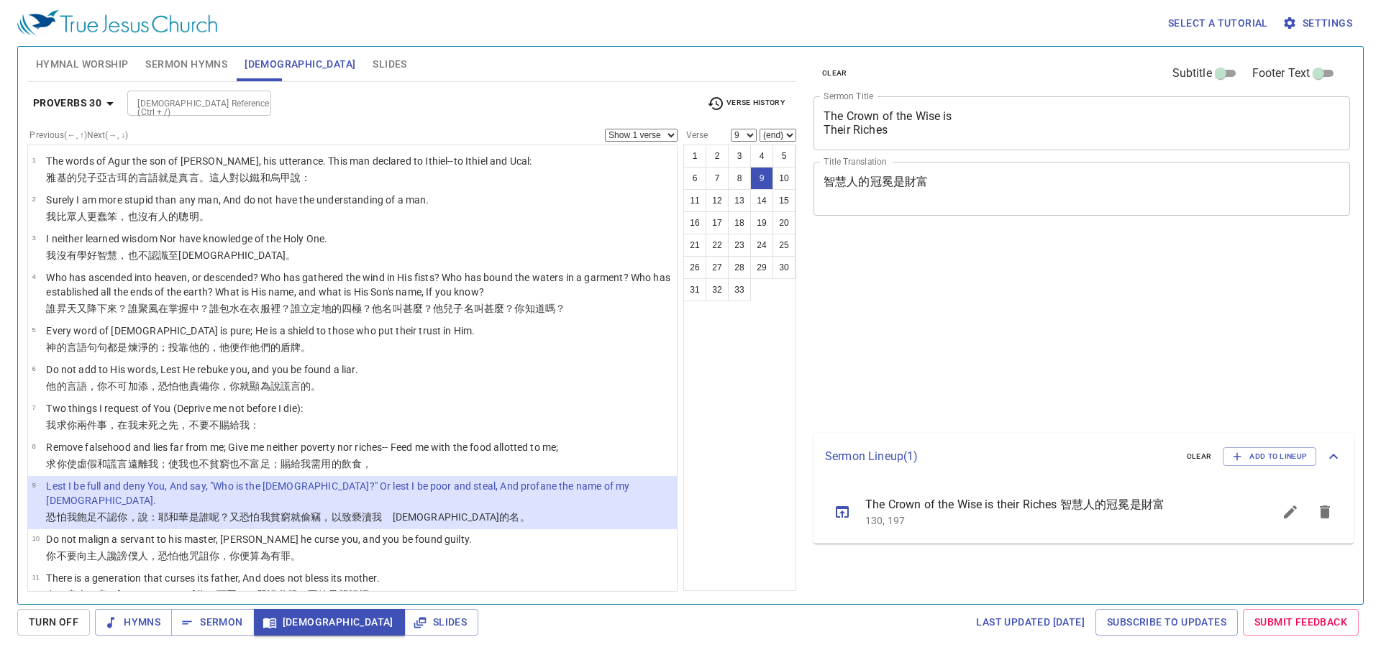
select select "9"
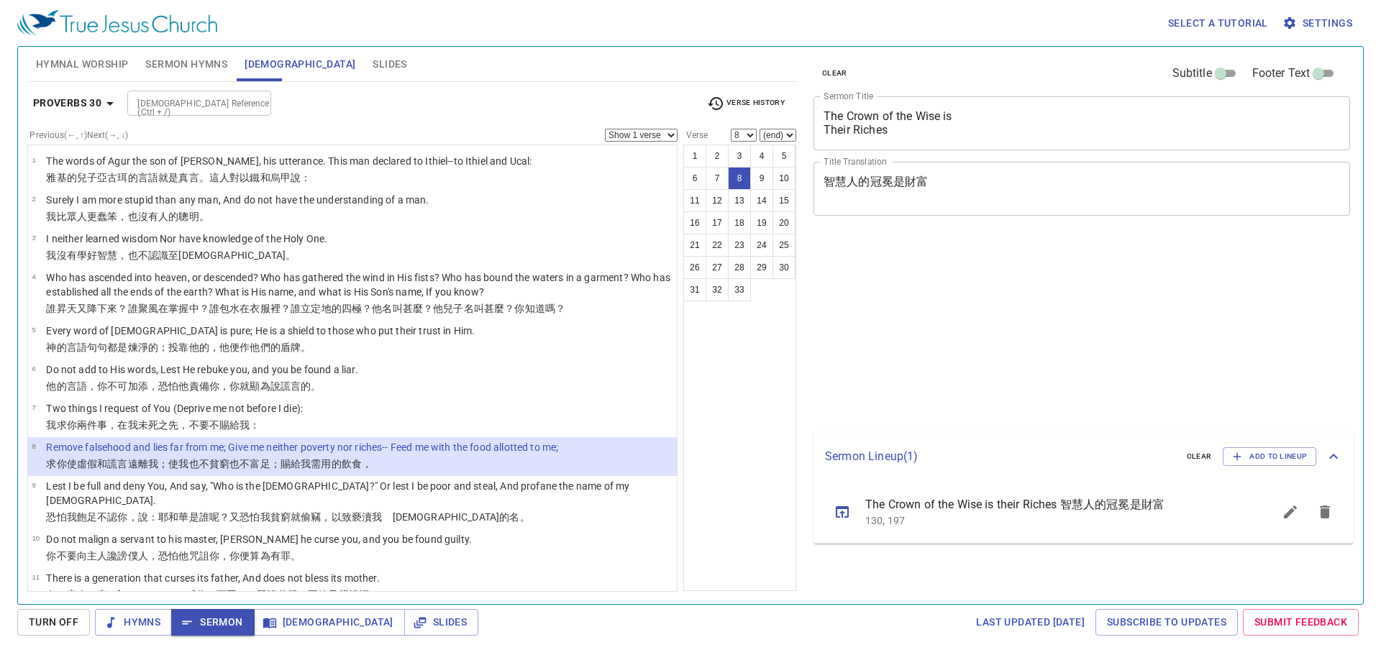
select select "8"
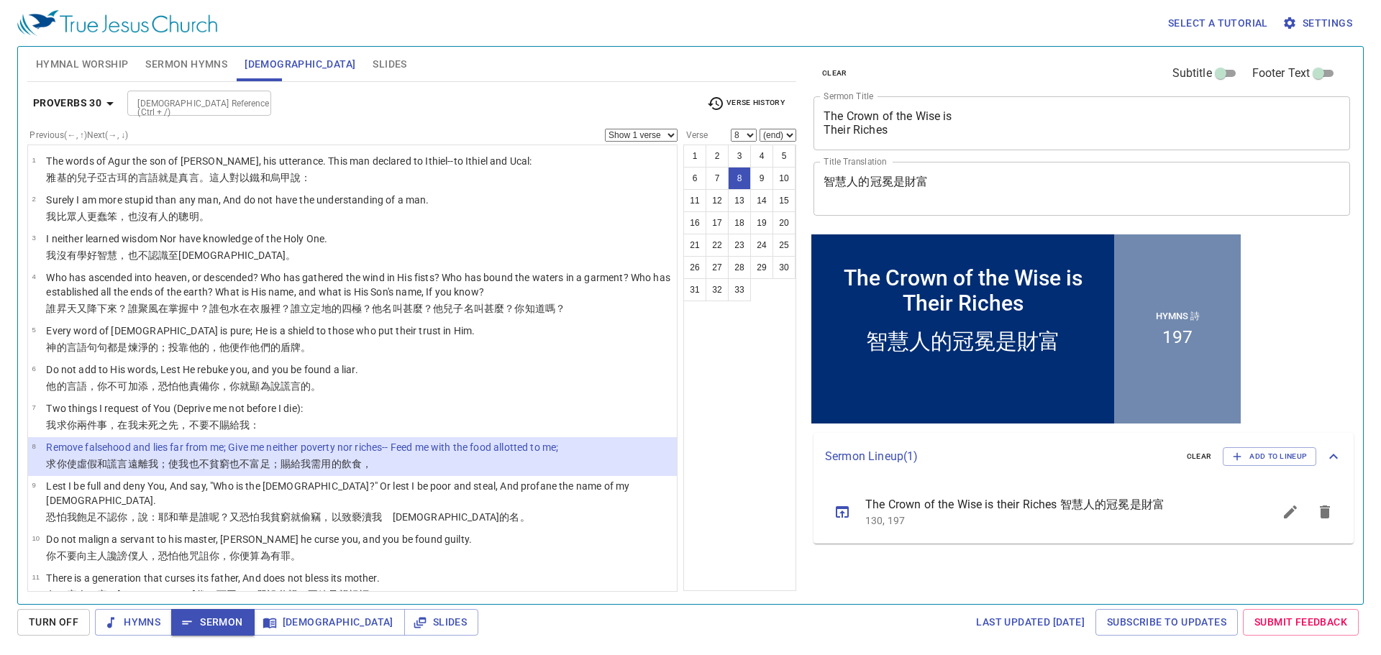
scroll to position [88, 0]
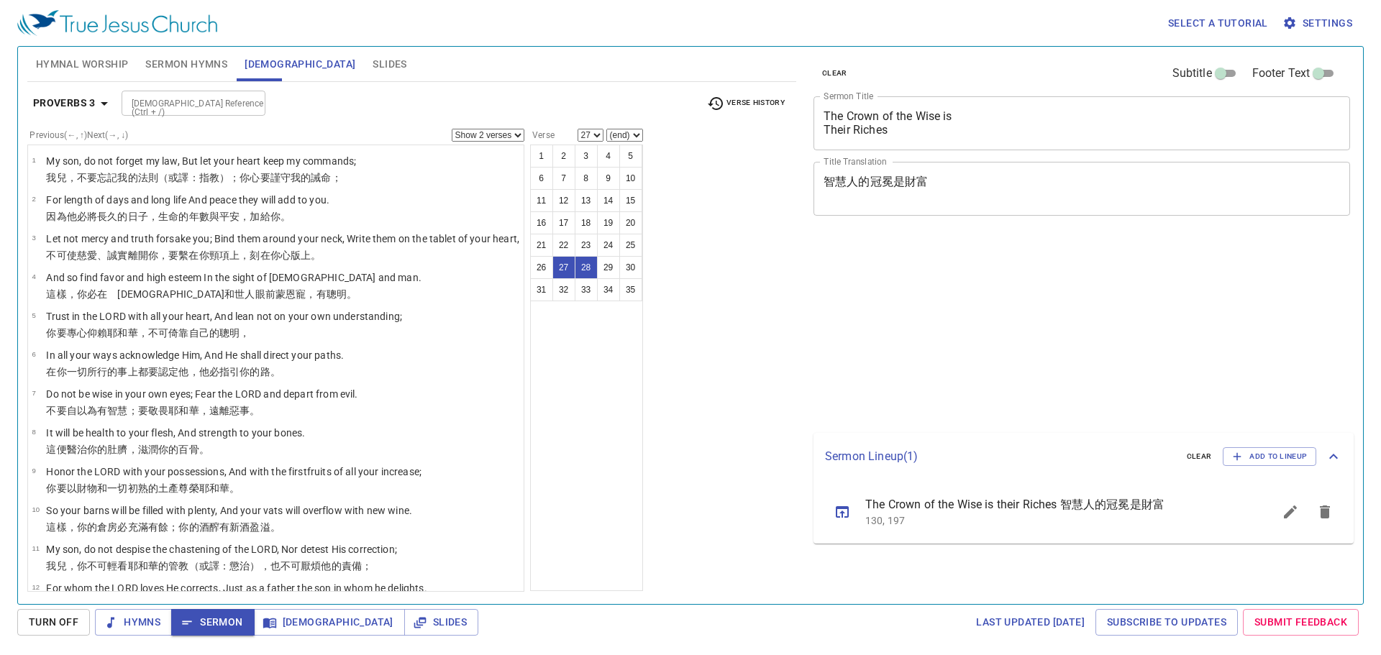
select select "2"
select select "27"
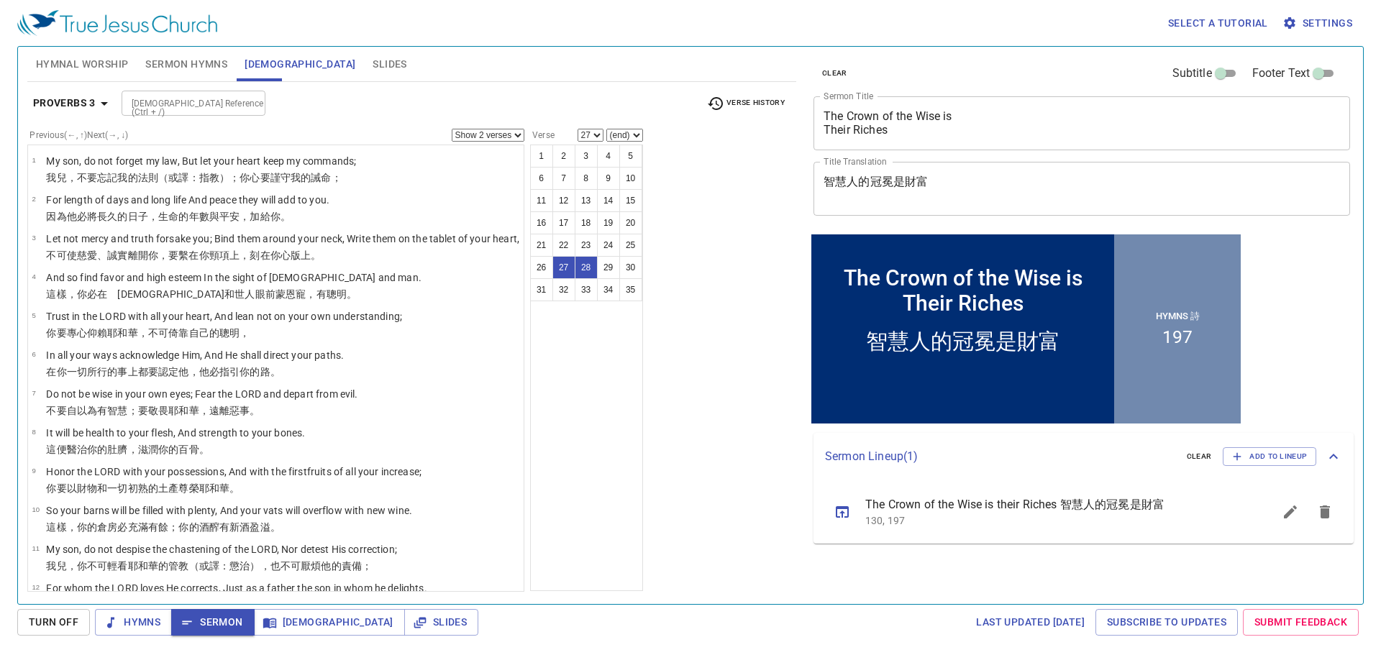
scroll to position [812, 0]
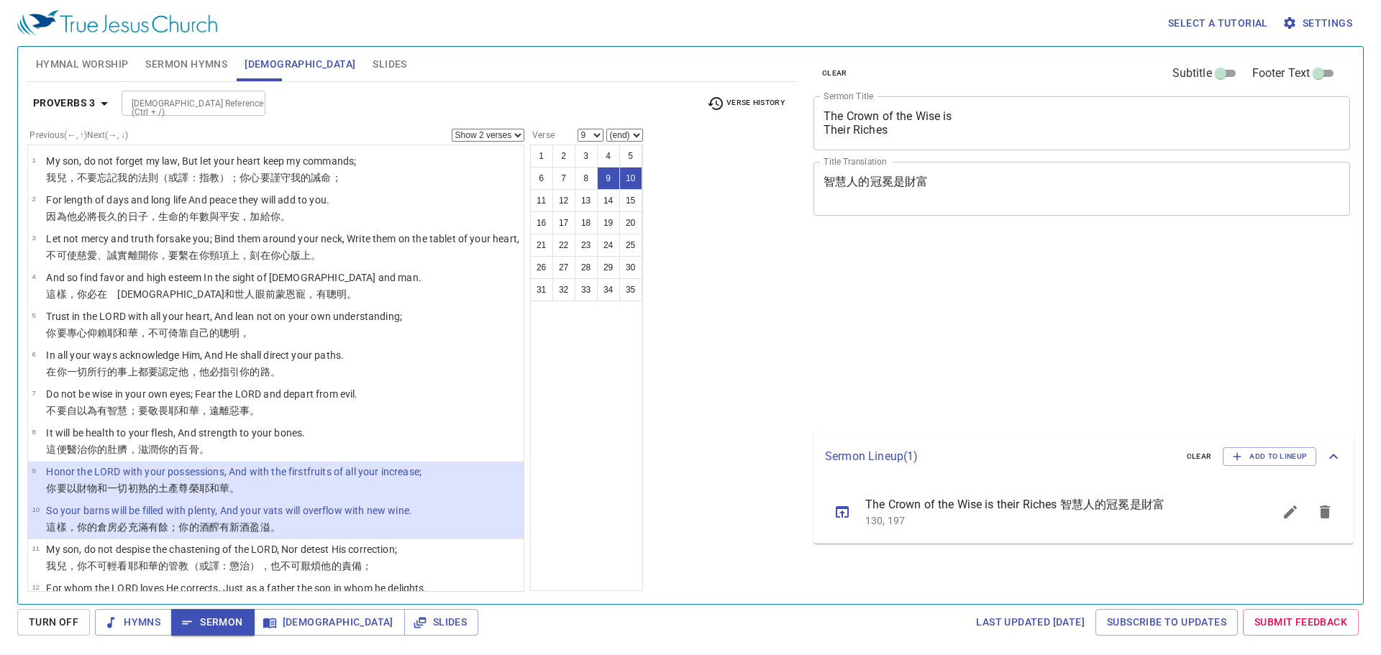
select select "2"
select select "9"
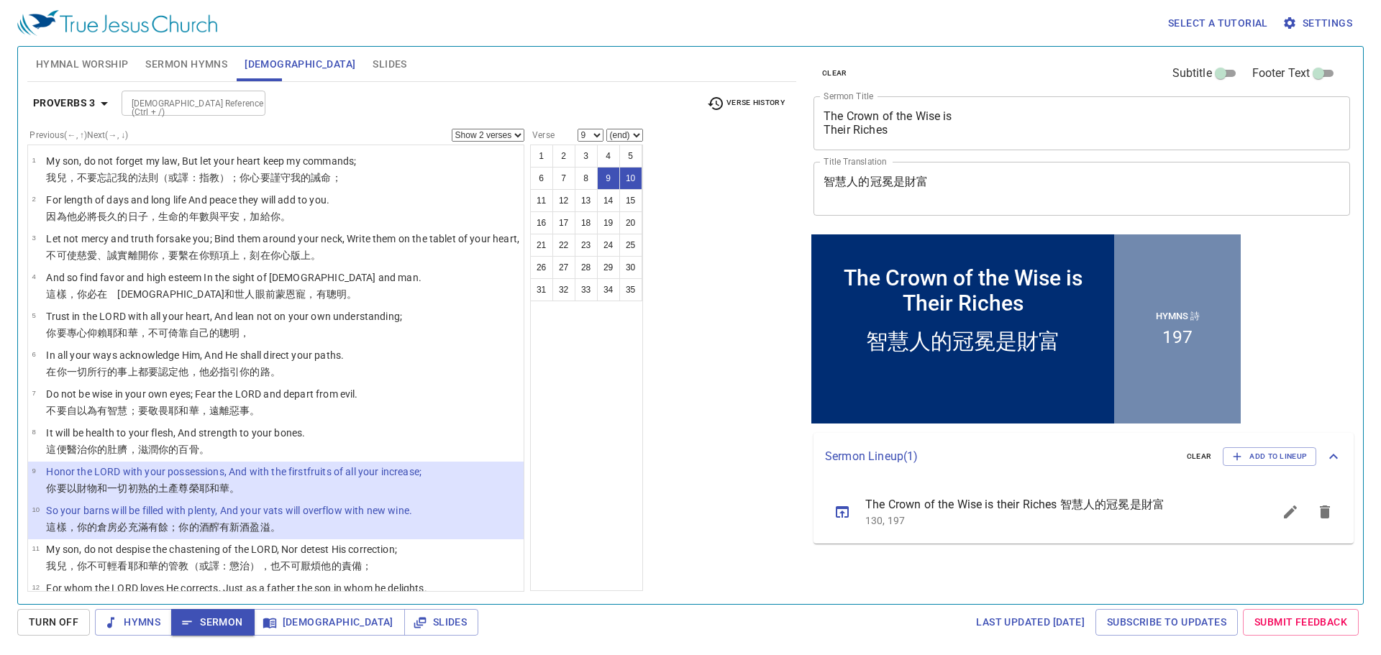
scroll to position [113, 0]
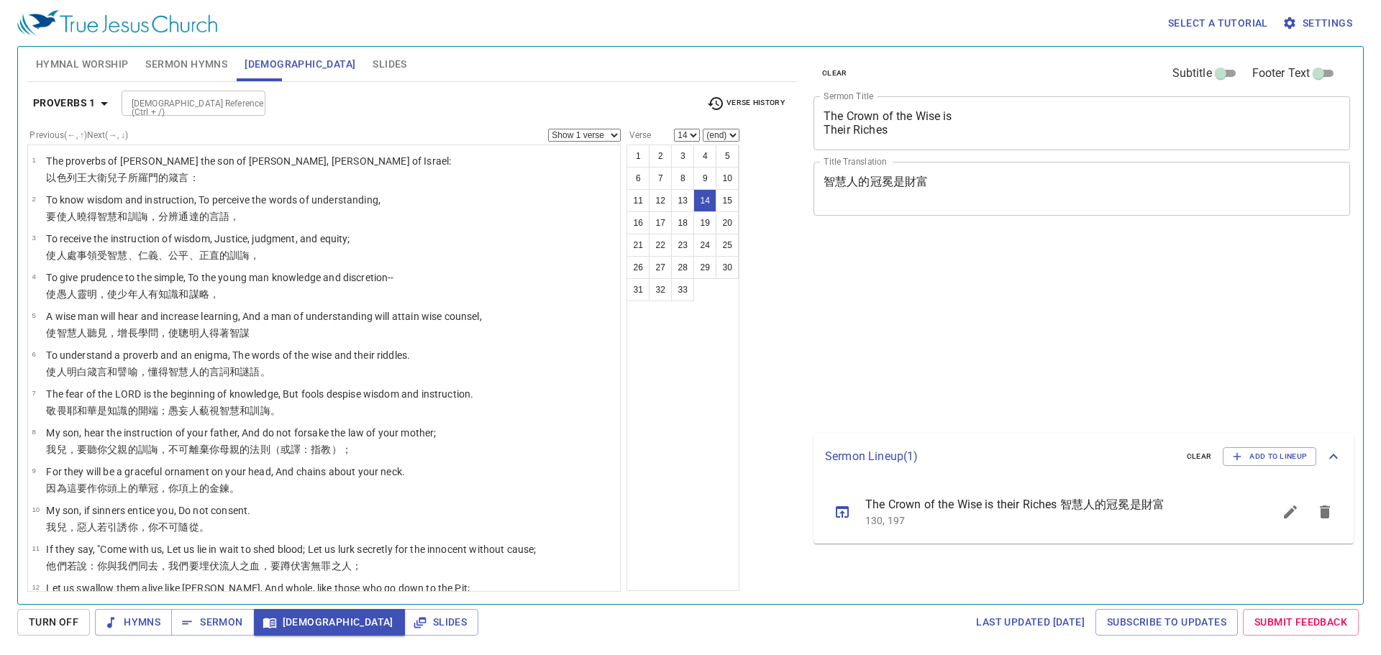
select select "14"
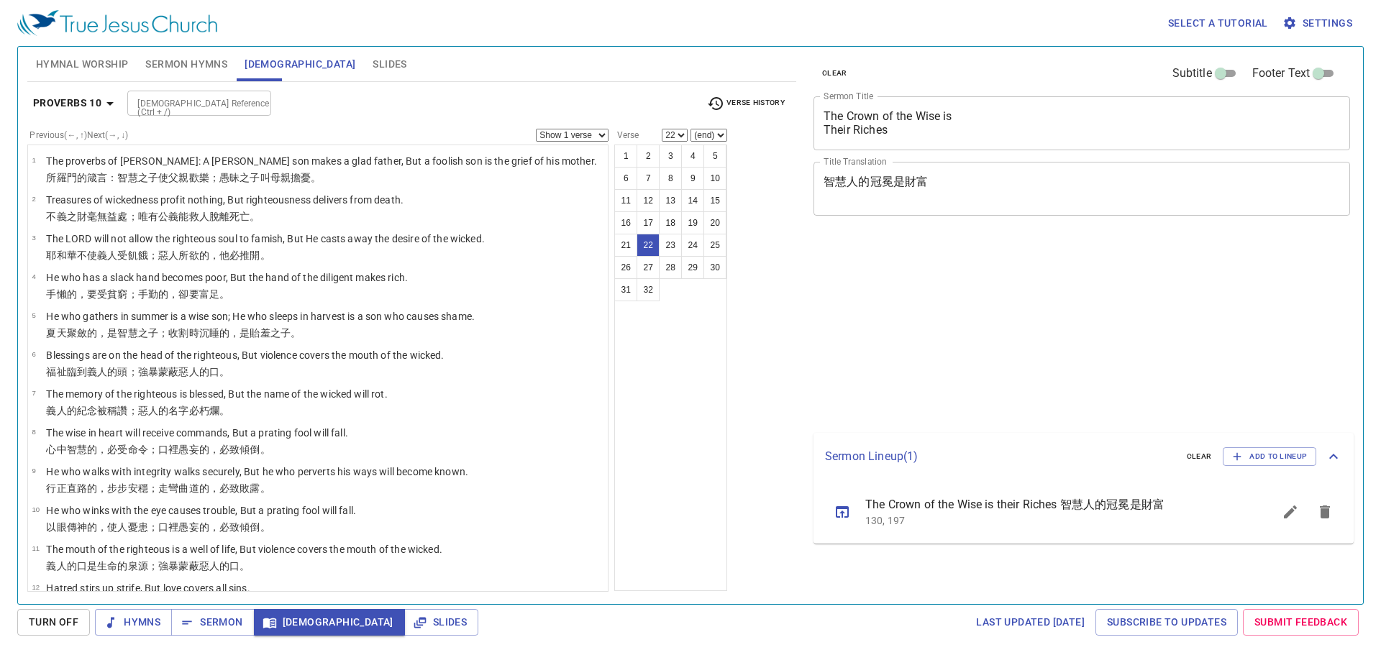
select select "22"
